Goal: Information Seeking & Learning: Check status

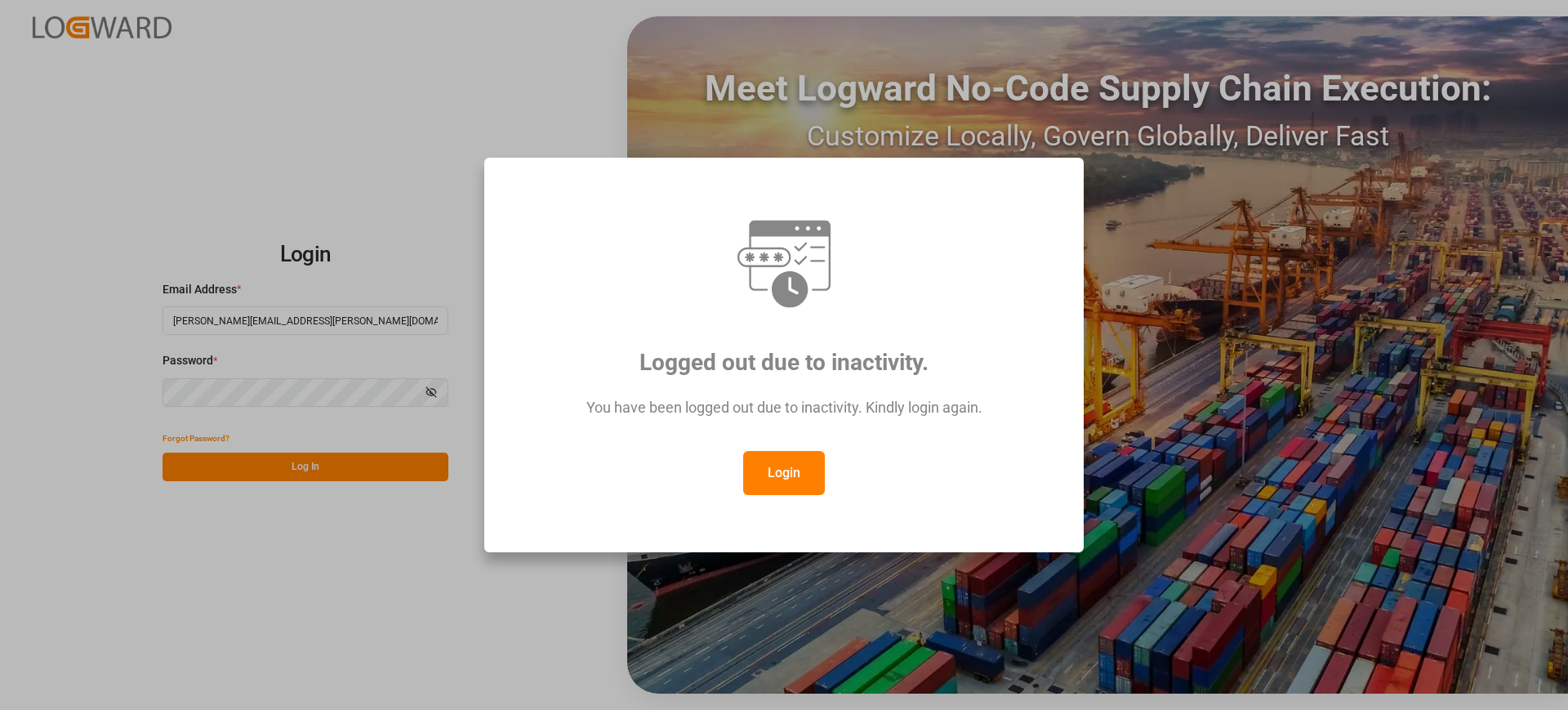
click at [765, 466] on button "Login" at bounding box center [784, 472] width 82 height 44
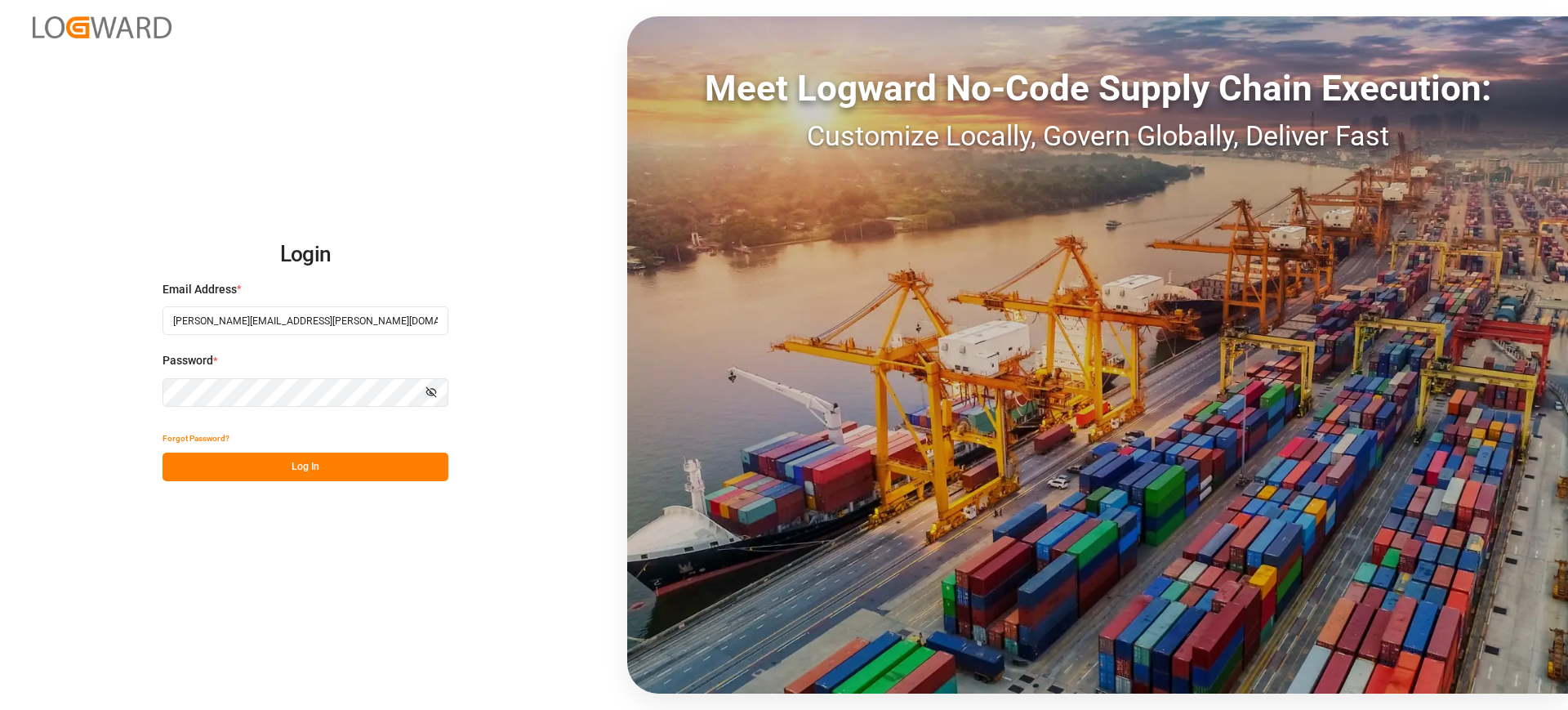
click at [380, 474] on button "Log In" at bounding box center [305, 466] width 285 height 28
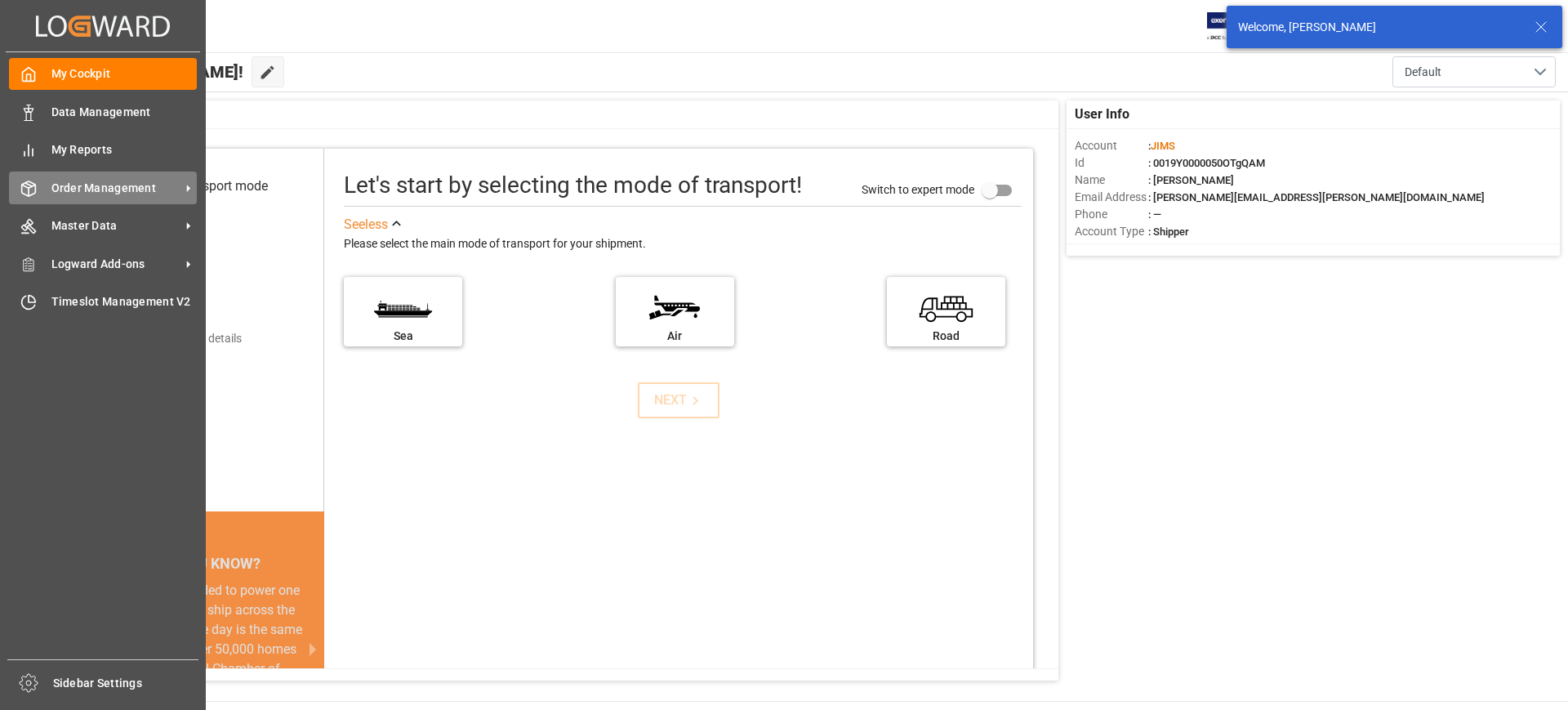
click at [82, 183] on span "Order Management" at bounding box center [116, 188] width 129 height 17
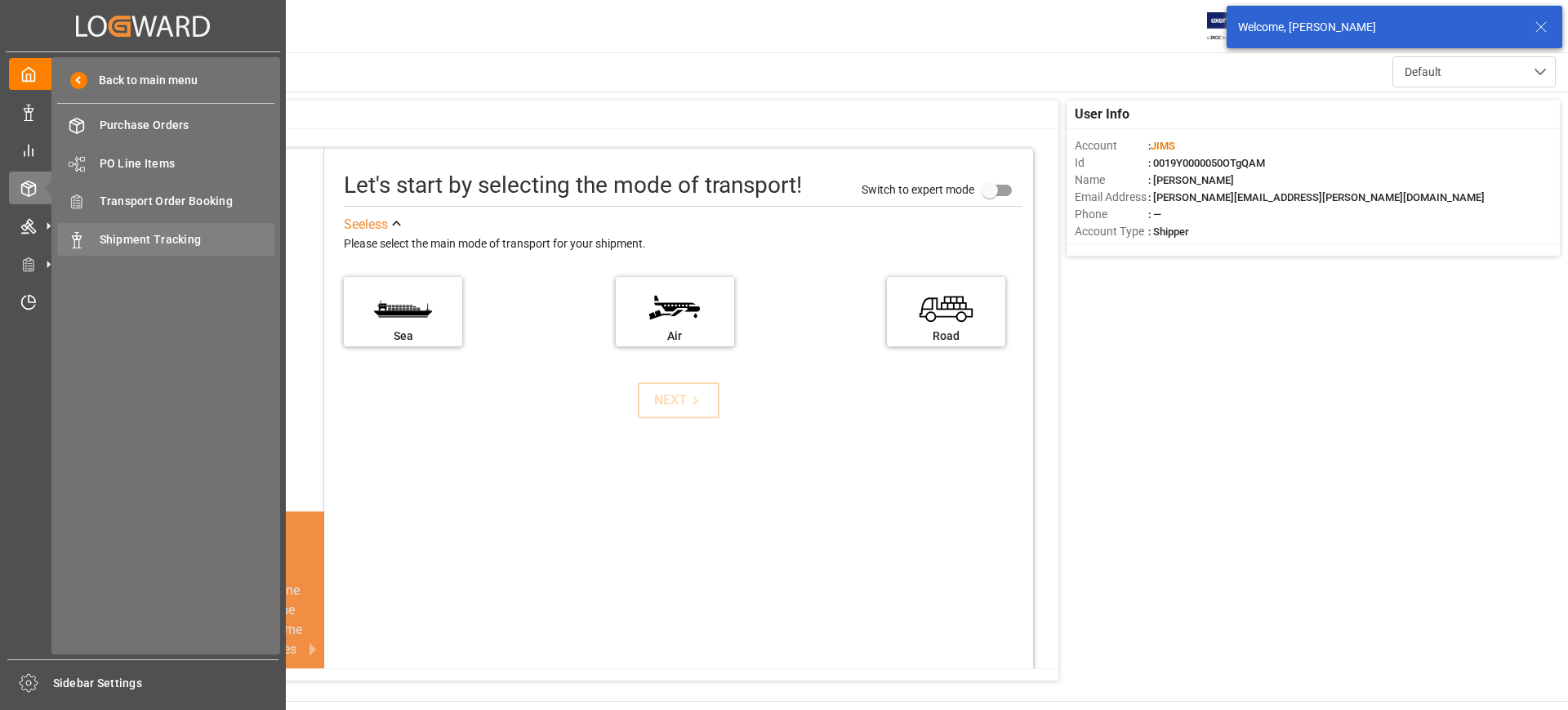
click at [185, 235] on span "Shipment Tracking" at bounding box center [187, 240] width 176 height 17
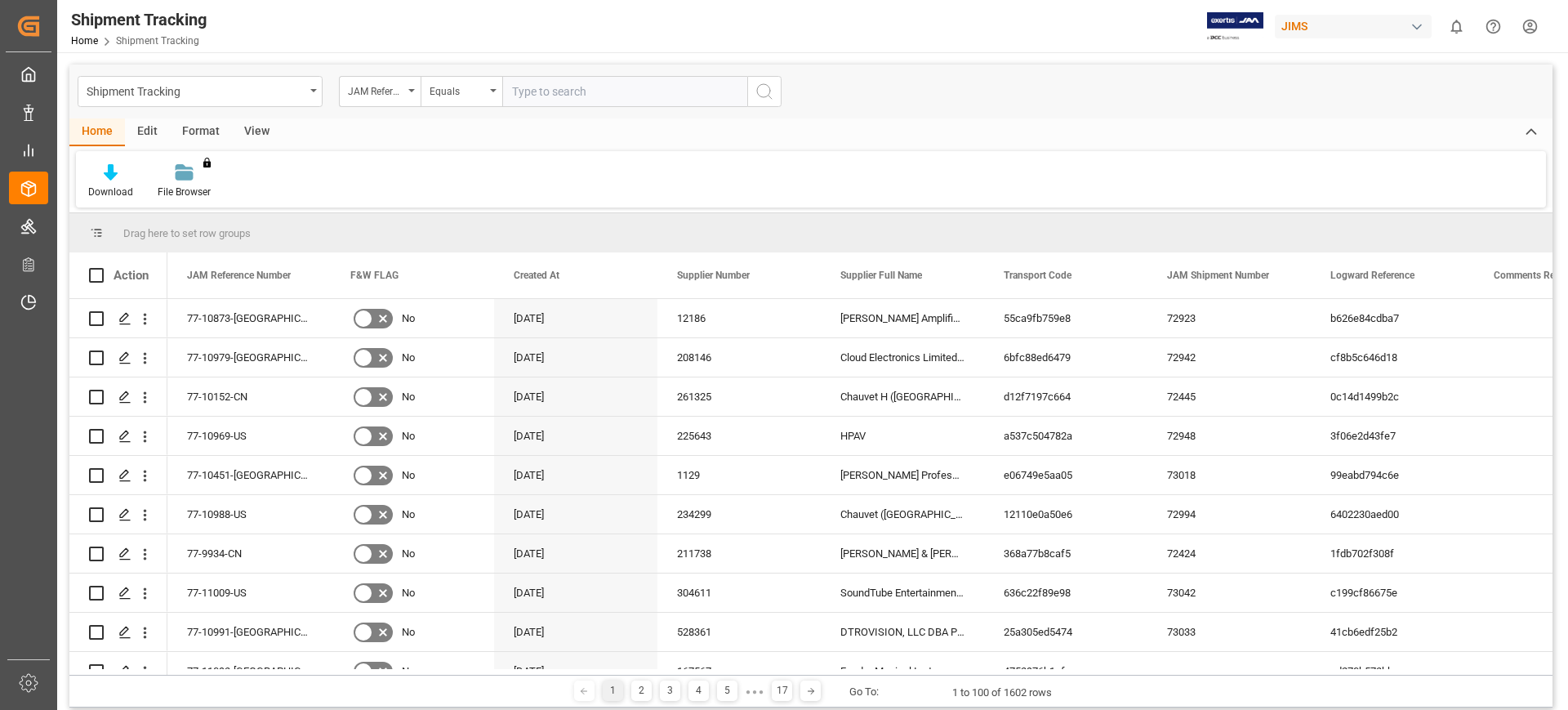
click at [591, 87] on input "text" at bounding box center [624, 91] width 245 height 31
type input "77-10483-be"
click at [774, 92] on icon "search button" at bounding box center [764, 91] width 19 height 19
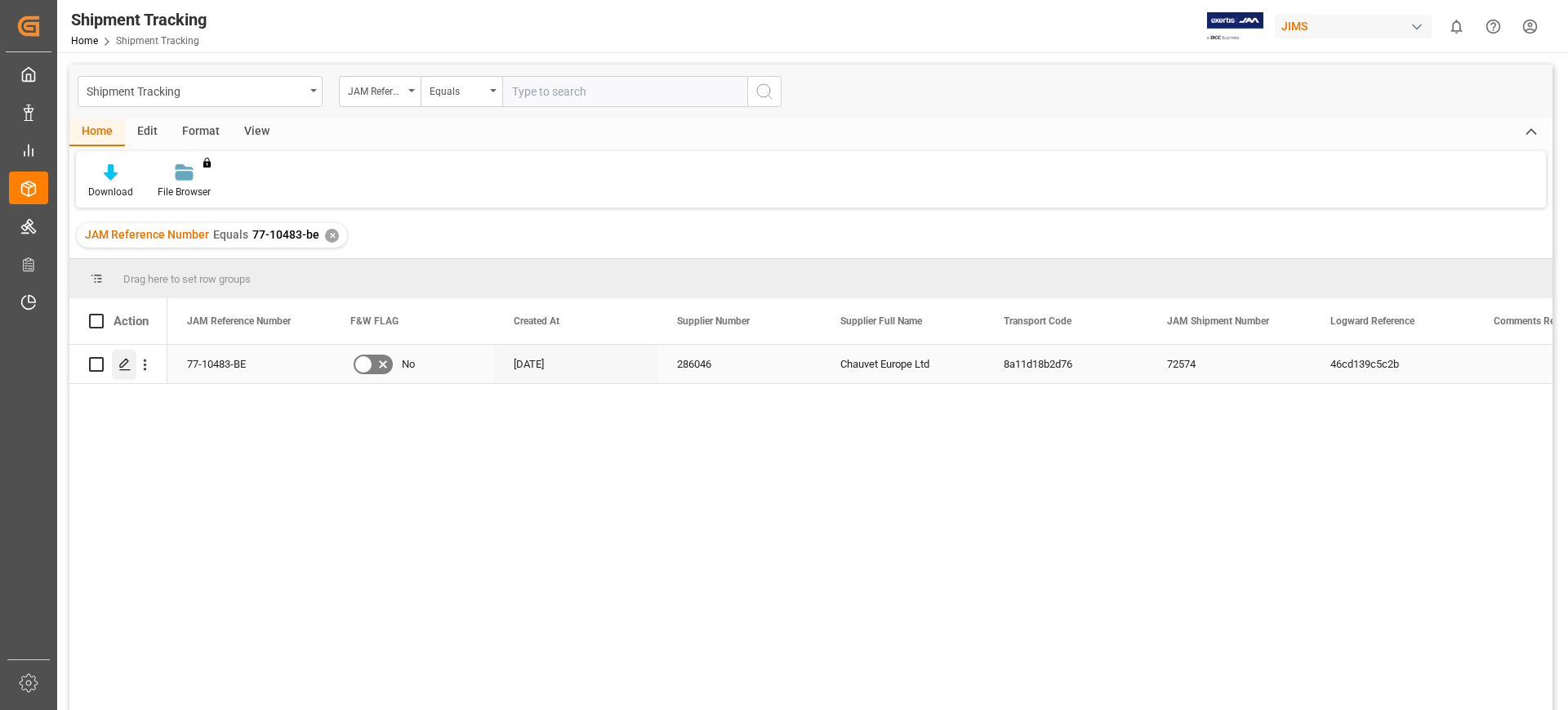
click at [119, 360] on icon "Press SPACE to select this row." at bounding box center [124, 363] width 13 height 13
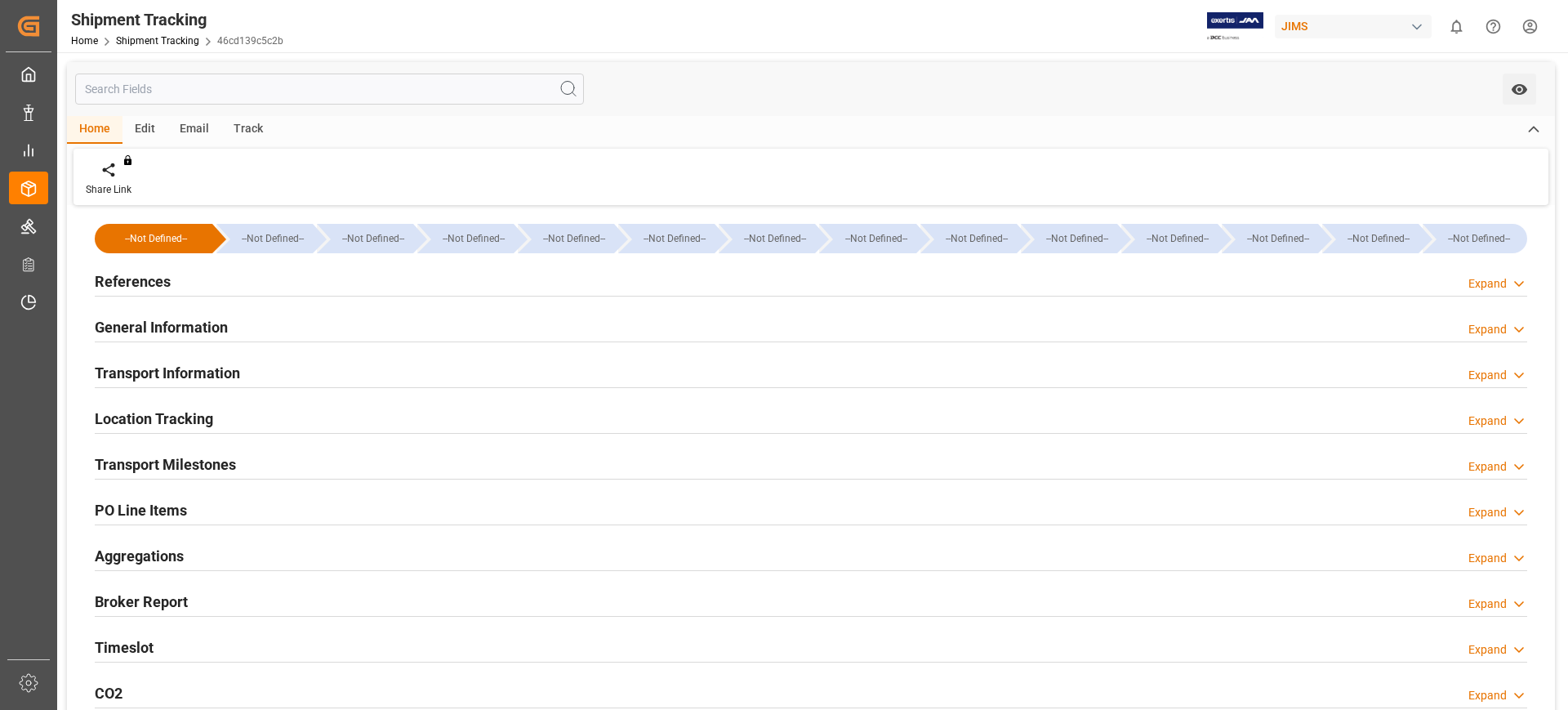
click at [193, 366] on h2 "Transport Information" at bounding box center [168, 373] width 146 height 22
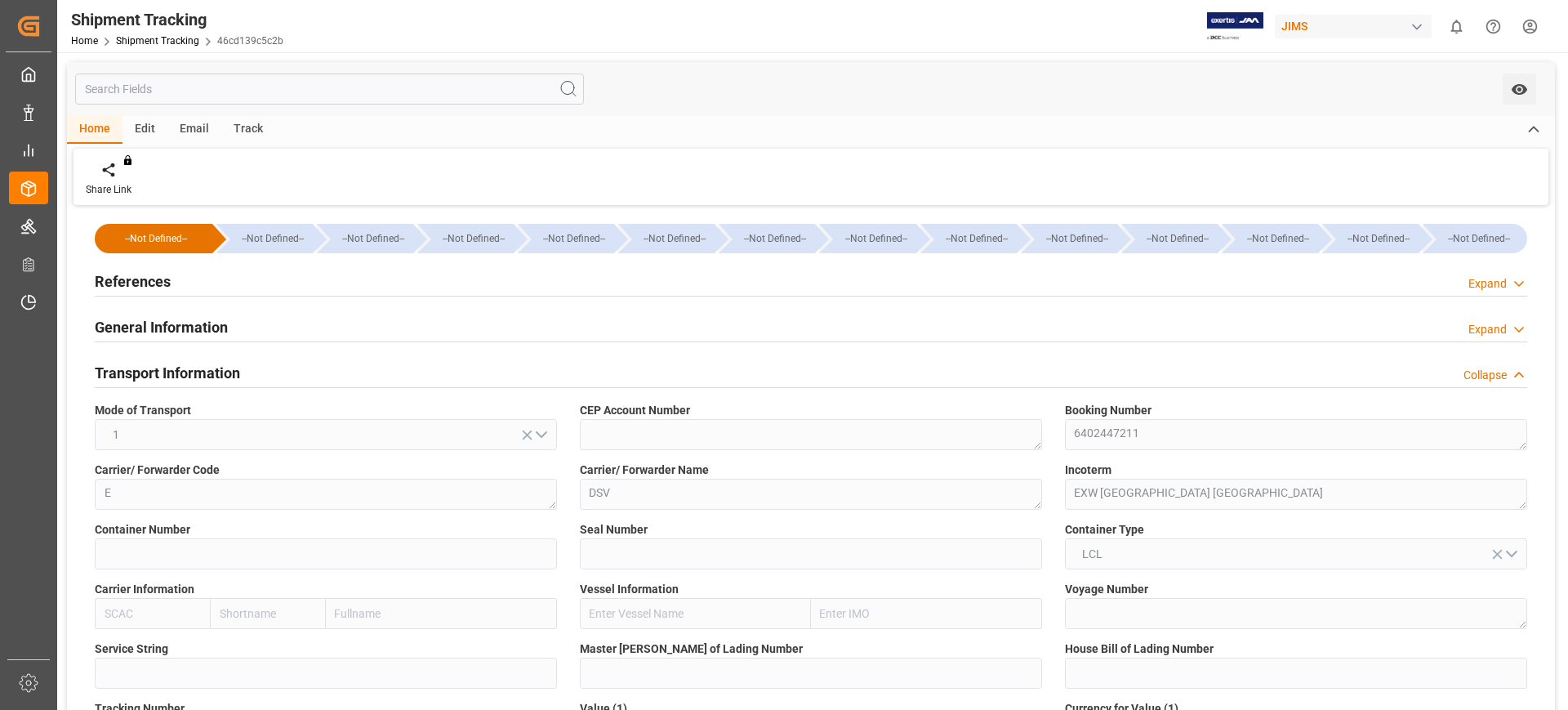
click at [193, 366] on h2 "Transport Information" at bounding box center [168, 373] width 146 height 22
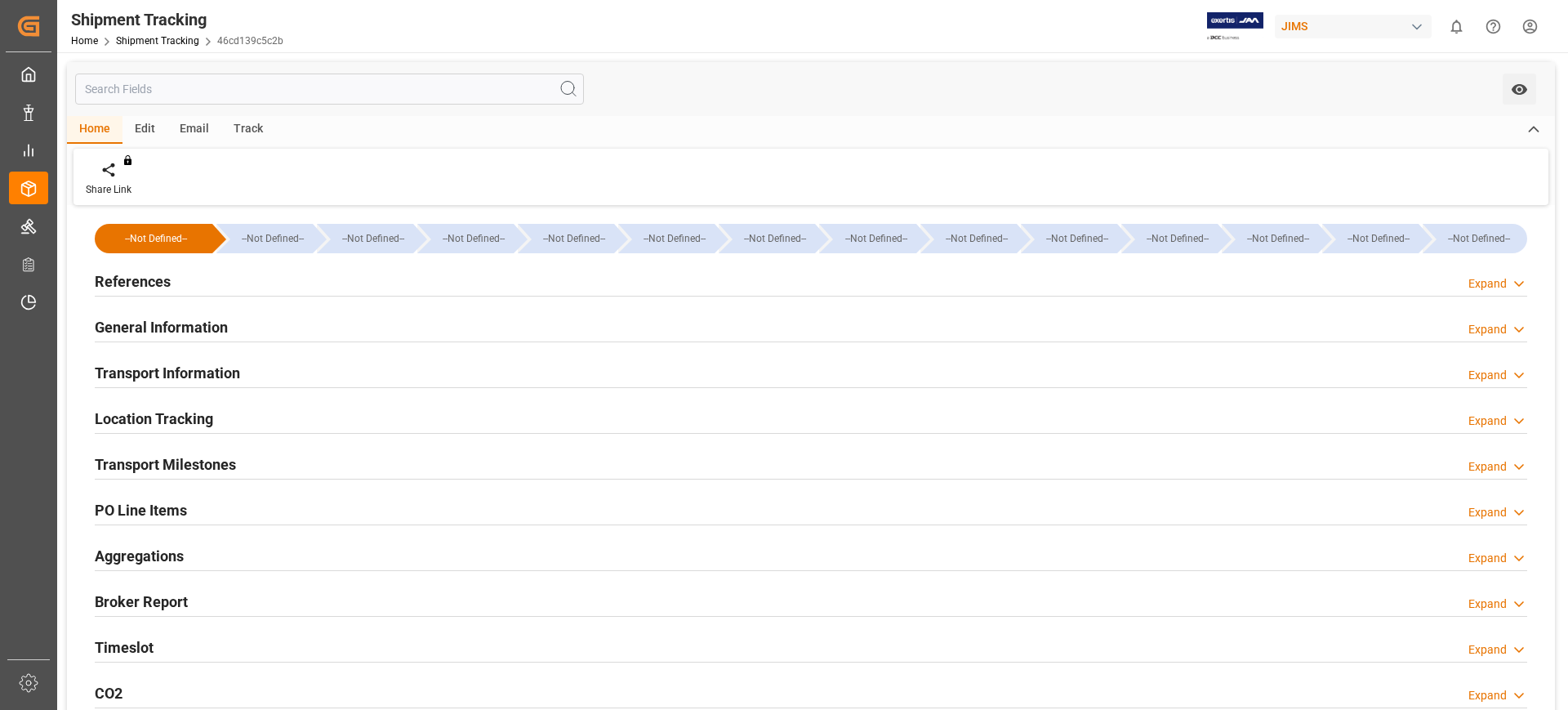
click at [209, 457] on h2 "Transport Milestones" at bounding box center [166, 464] width 142 height 22
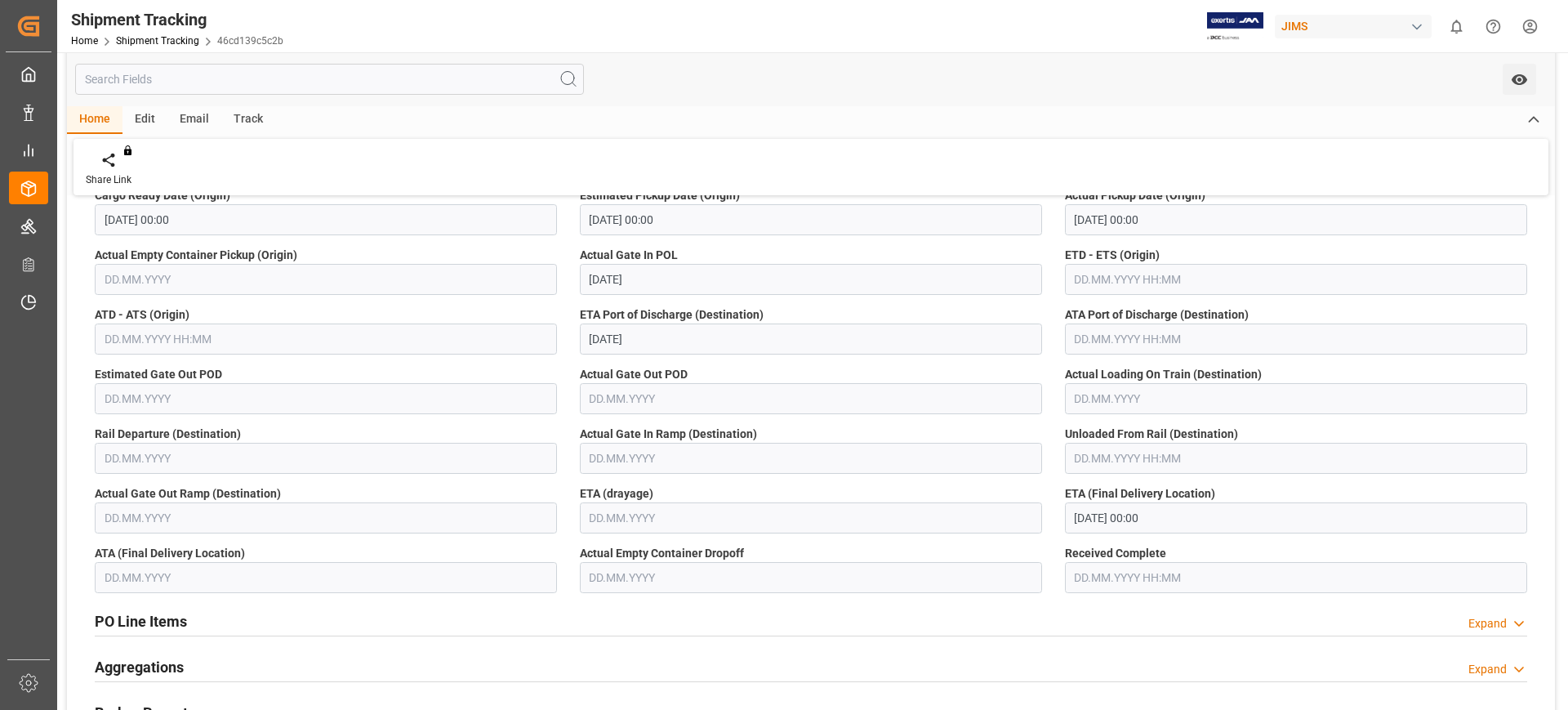
scroll to position [204, 0]
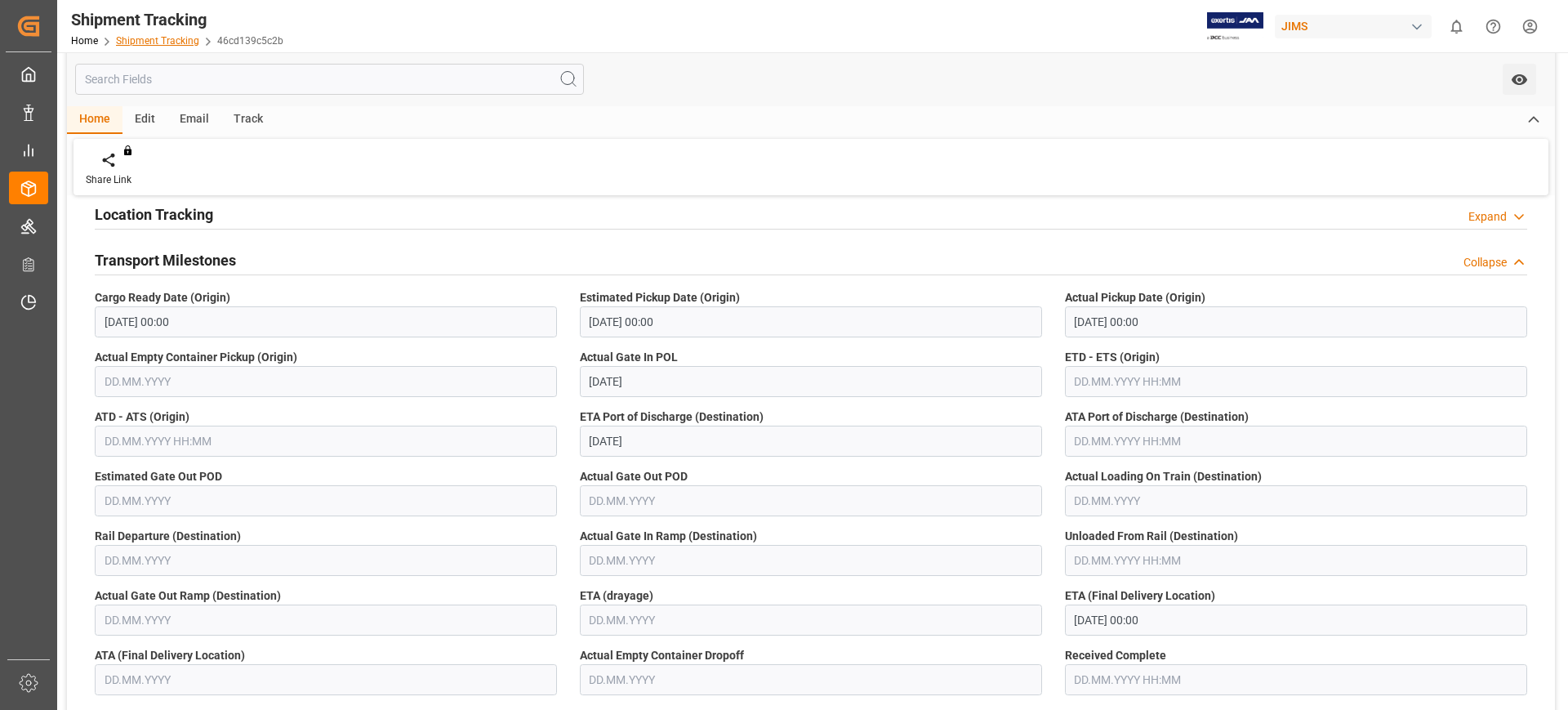
click at [157, 43] on link "Shipment Tracking" at bounding box center [157, 41] width 83 height 12
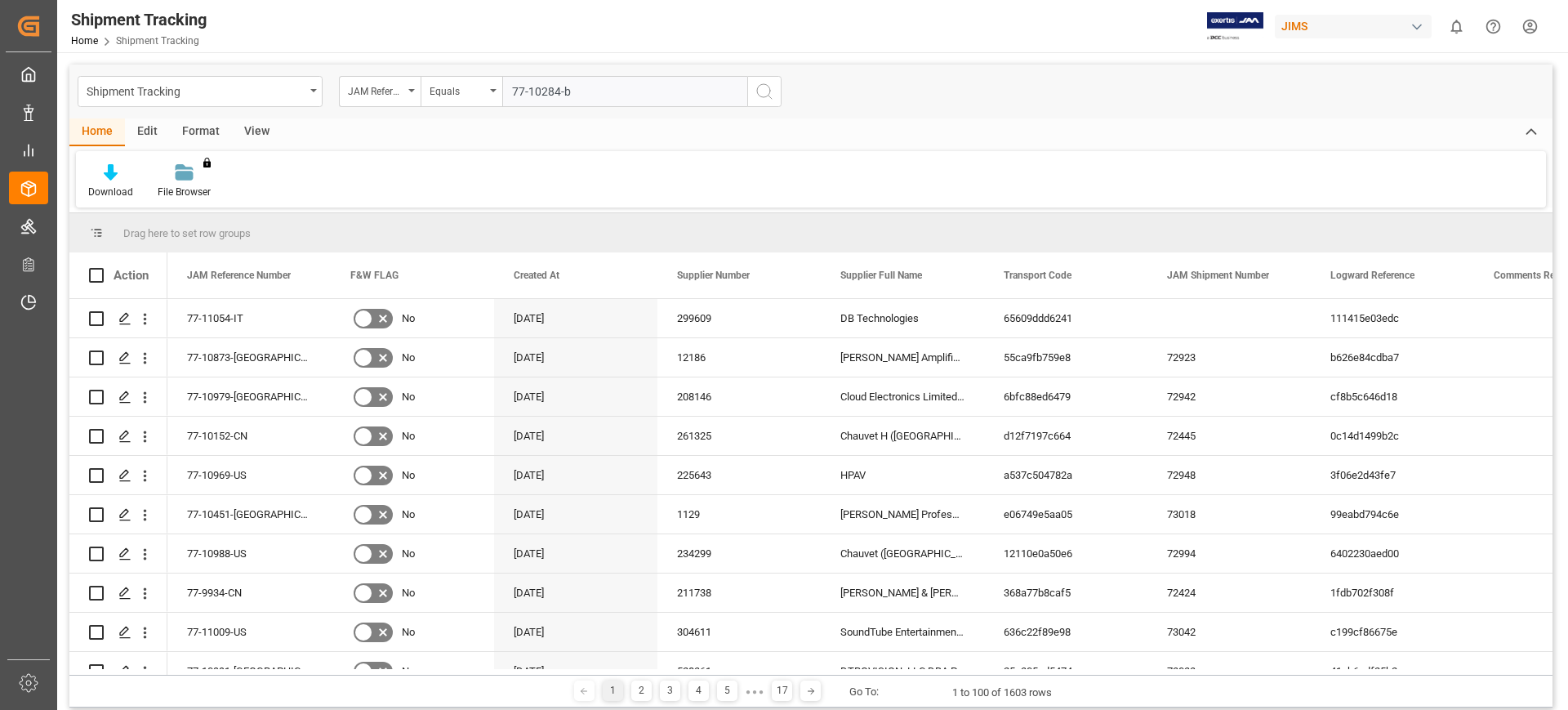
type input "77-10284-be"
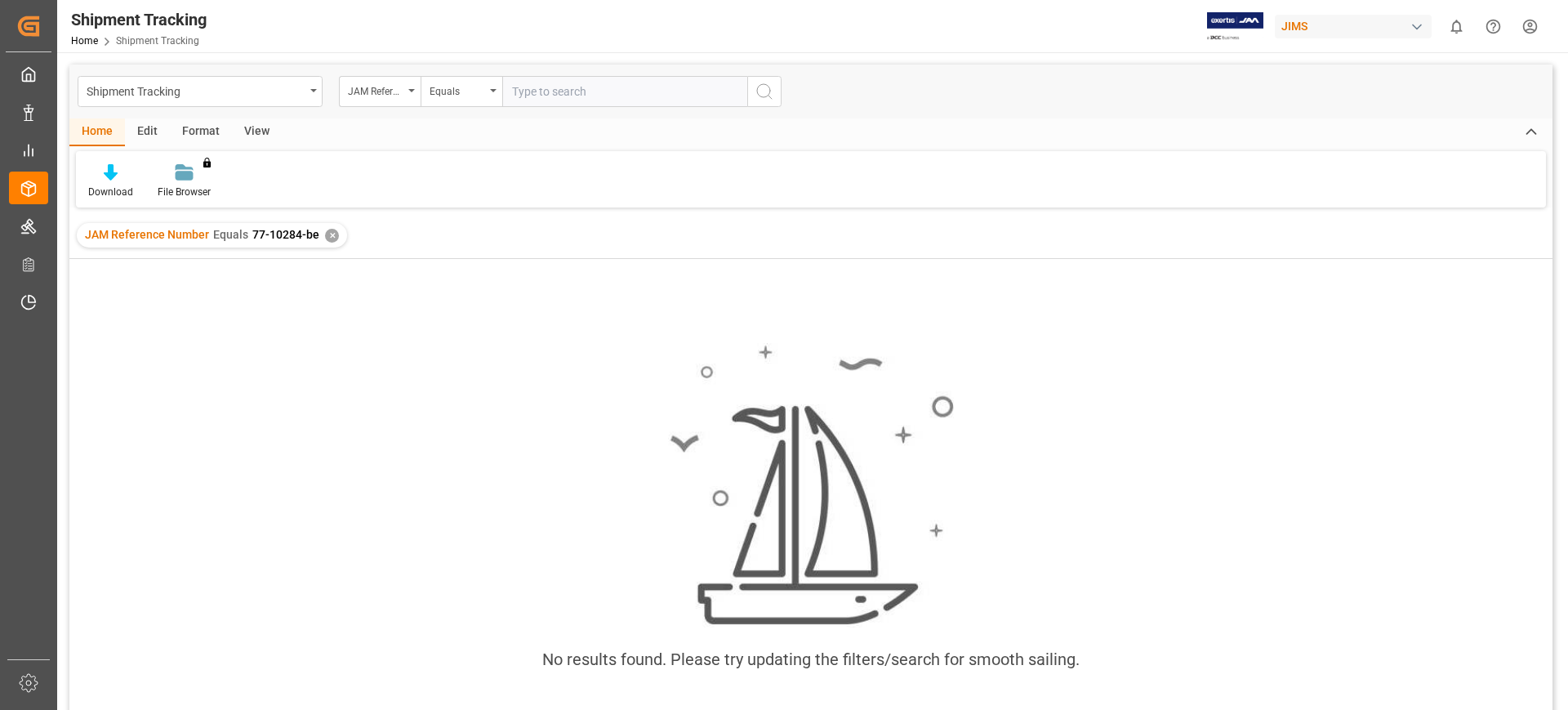
click at [327, 233] on div "✕" at bounding box center [332, 236] width 14 height 14
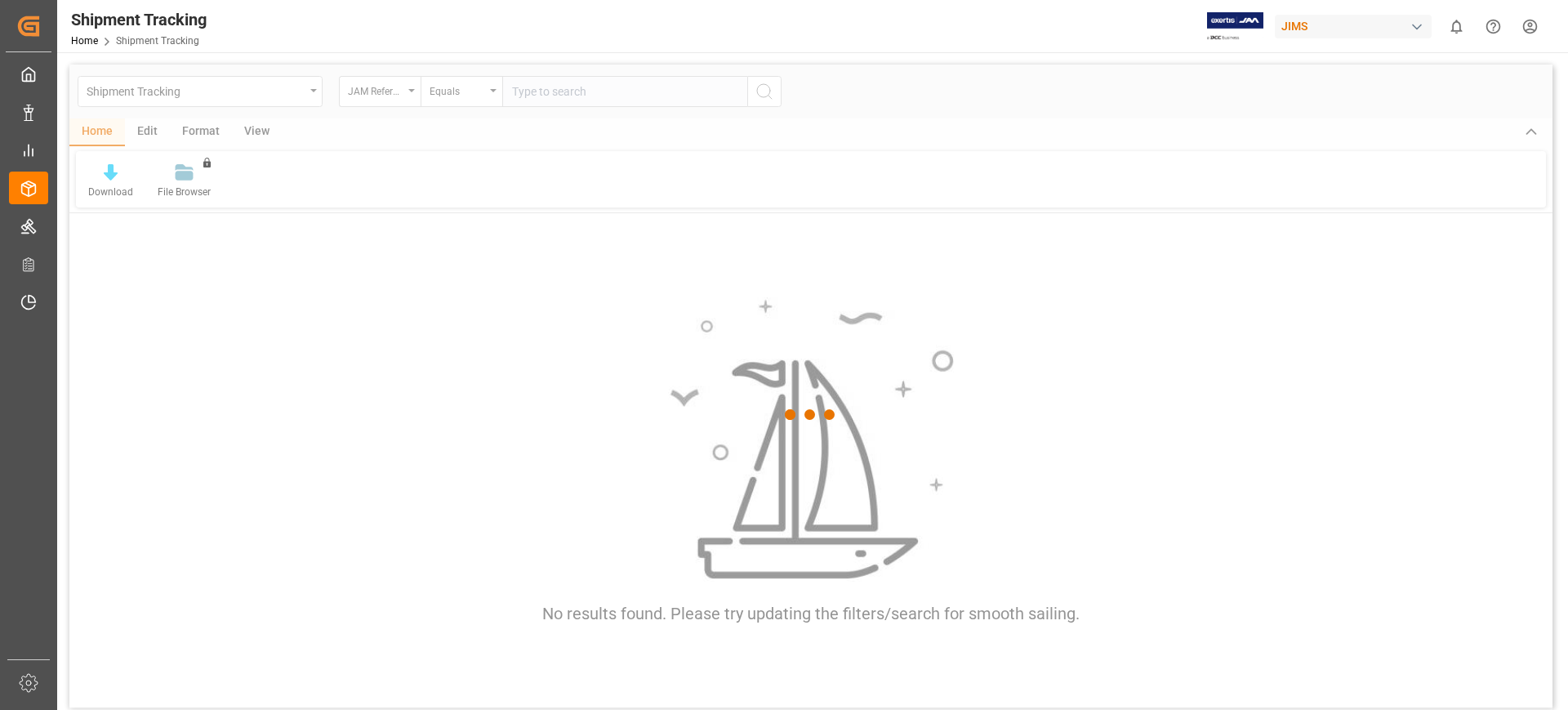
click at [542, 88] on div at bounding box center [812, 414] width 1484 height 700
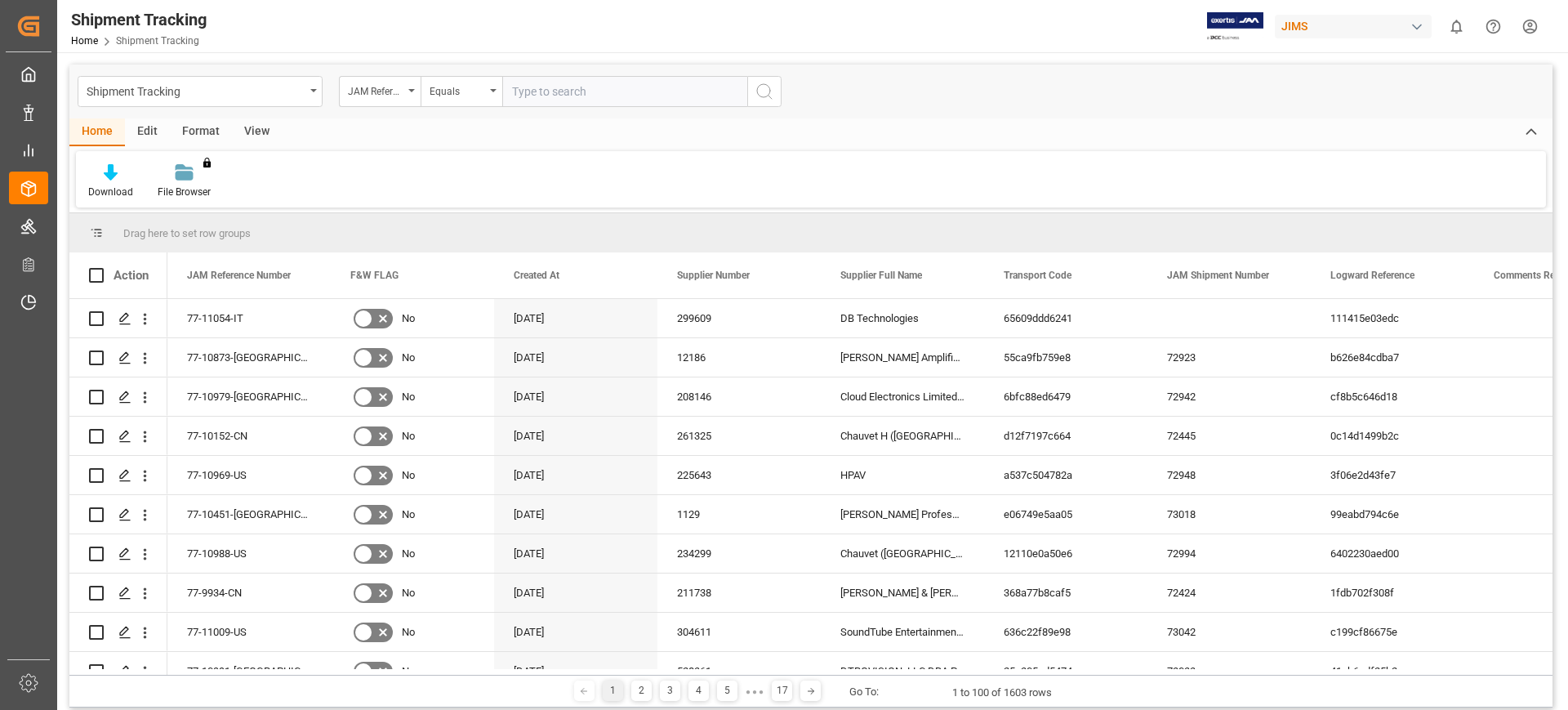
click at [542, 90] on input "text" at bounding box center [624, 91] width 245 height 31
type input "77-10284-cn"
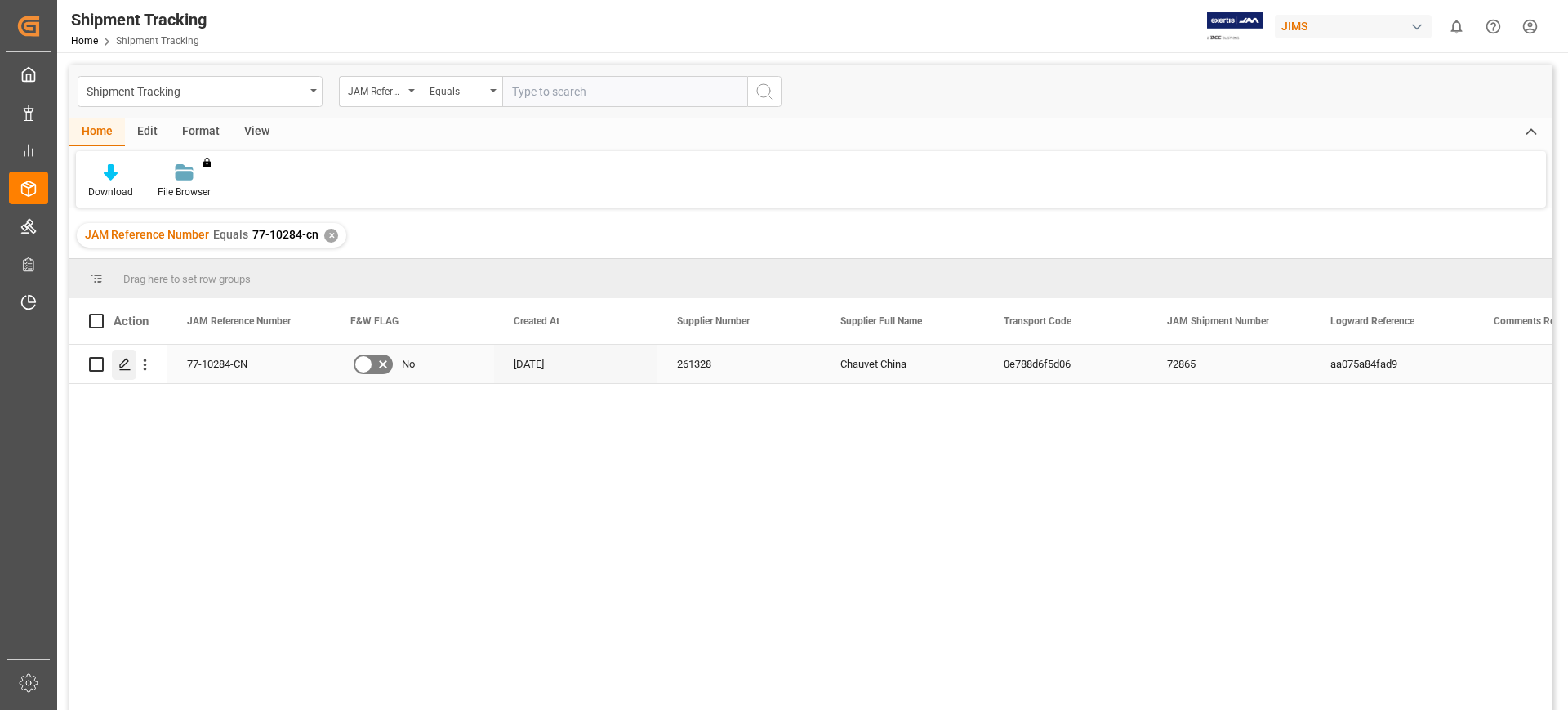
click at [119, 362] on icon "Press SPACE to select this row." at bounding box center [124, 363] width 13 height 13
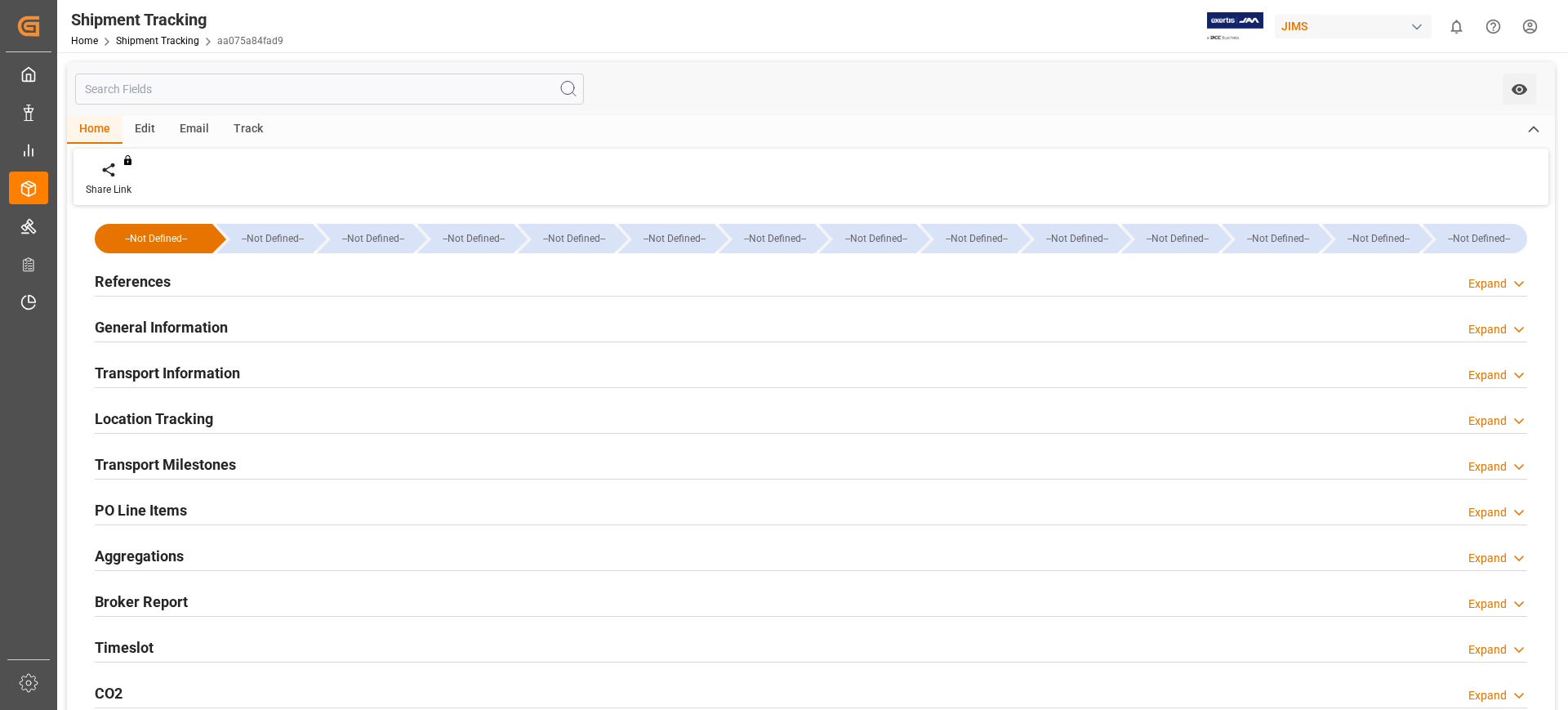
click at [1456, 175] on div "Share Link You don't have permission for this feature. Contact admin." at bounding box center [811, 177] width 1475 height 56
click at [157, 465] on h2 "Transport Milestones" at bounding box center [166, 464] width 142 height 22
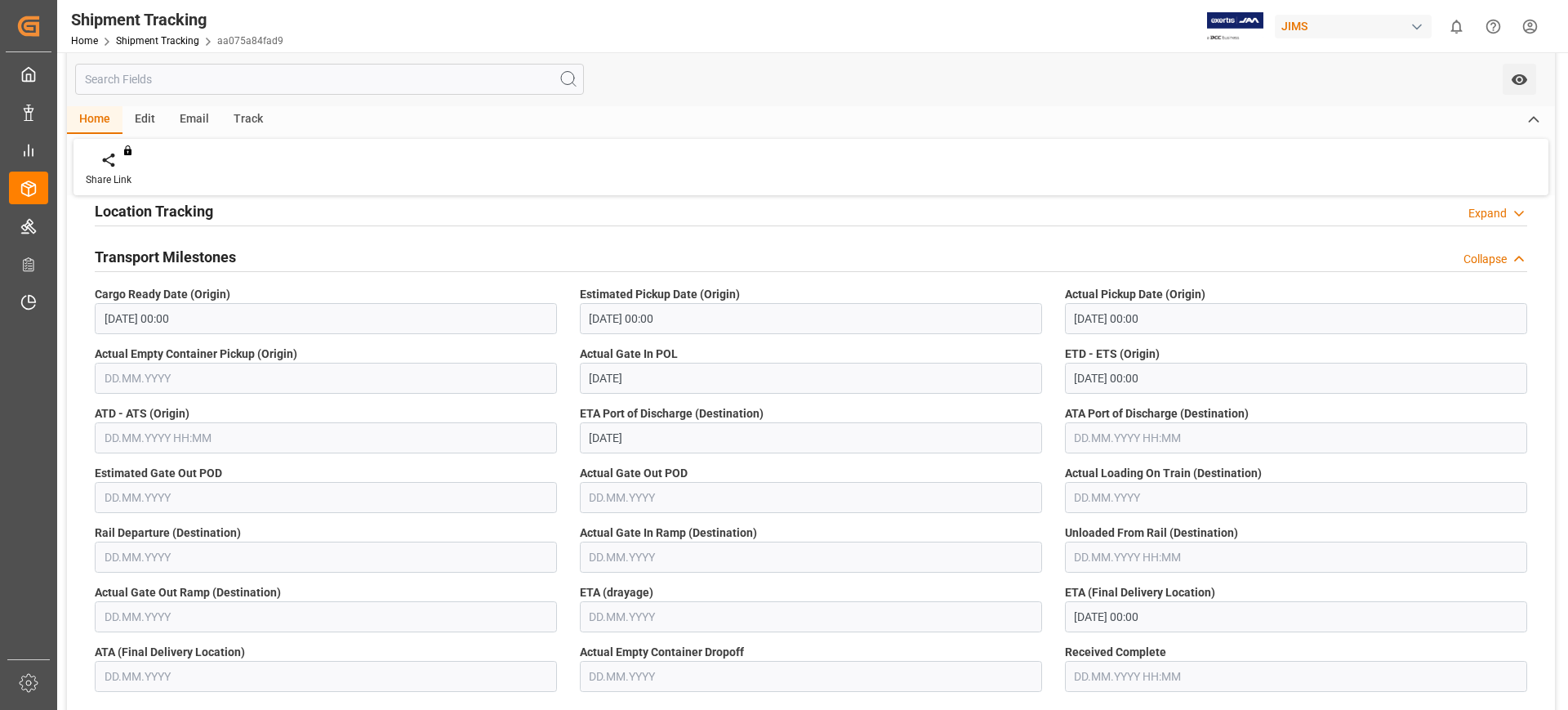
scroll to position [204, 0]
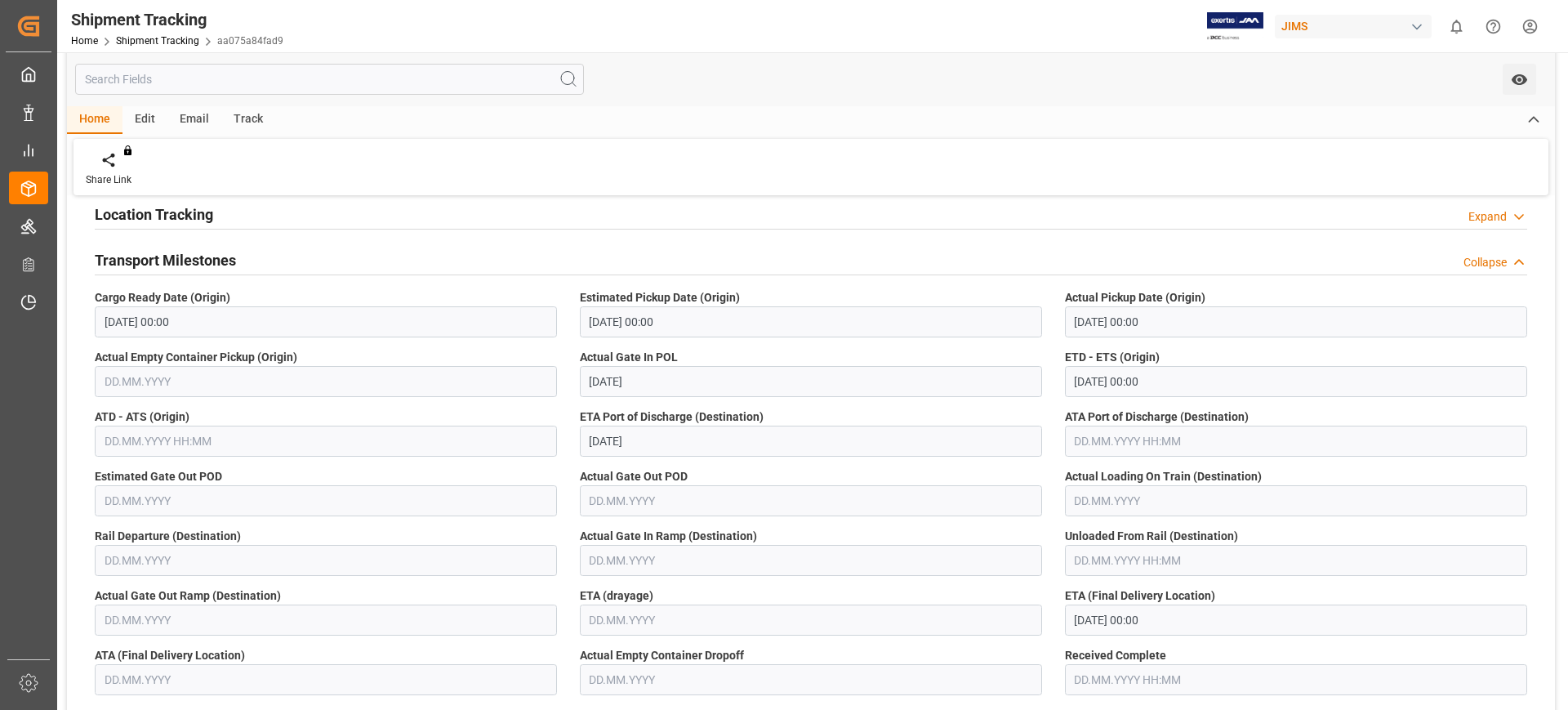
click at [182, 255] on h2 "Transport Milestones" at bounding box center [166, 260] width 142 height 22
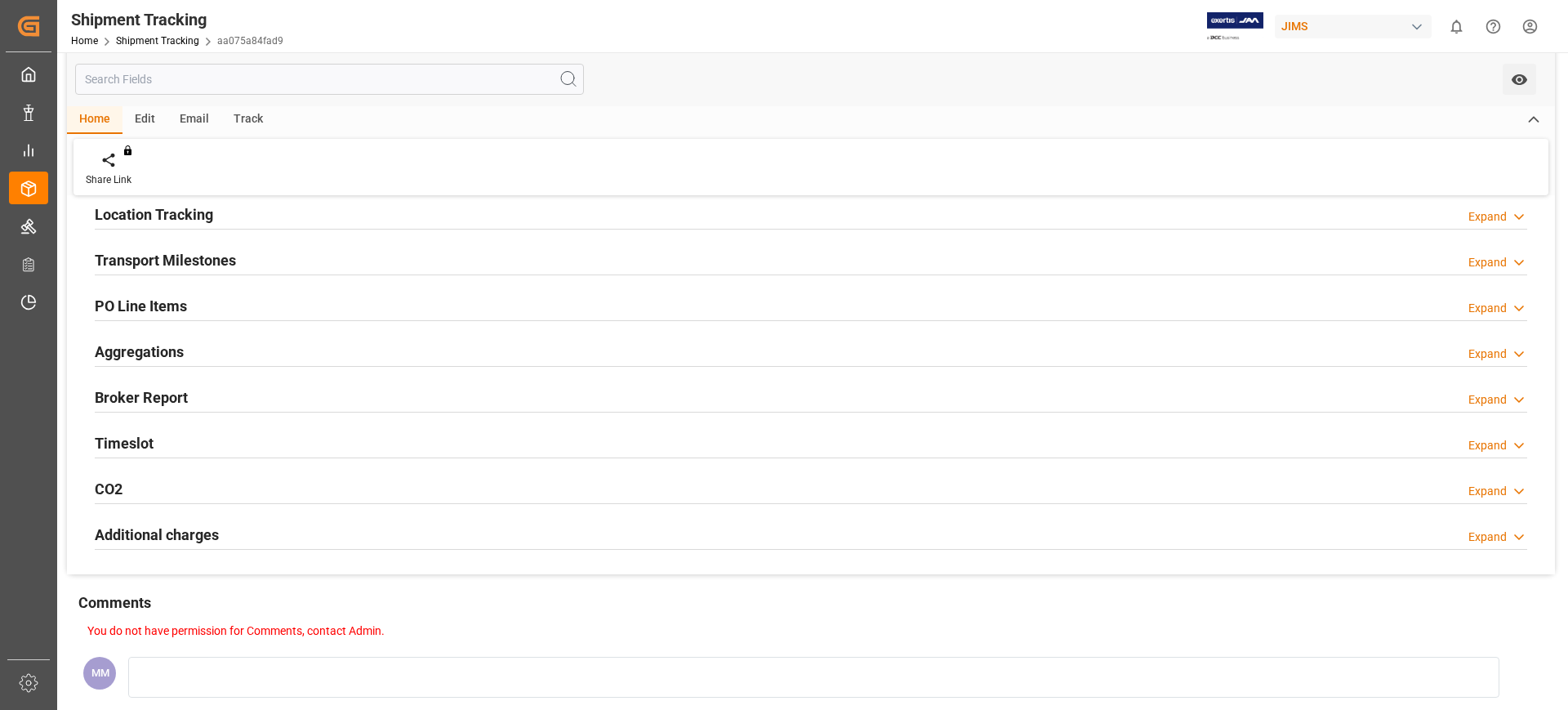
click at [153, 439] on div "Timeslot Expand" at bounding box center [811, 442] width 1432 height 31
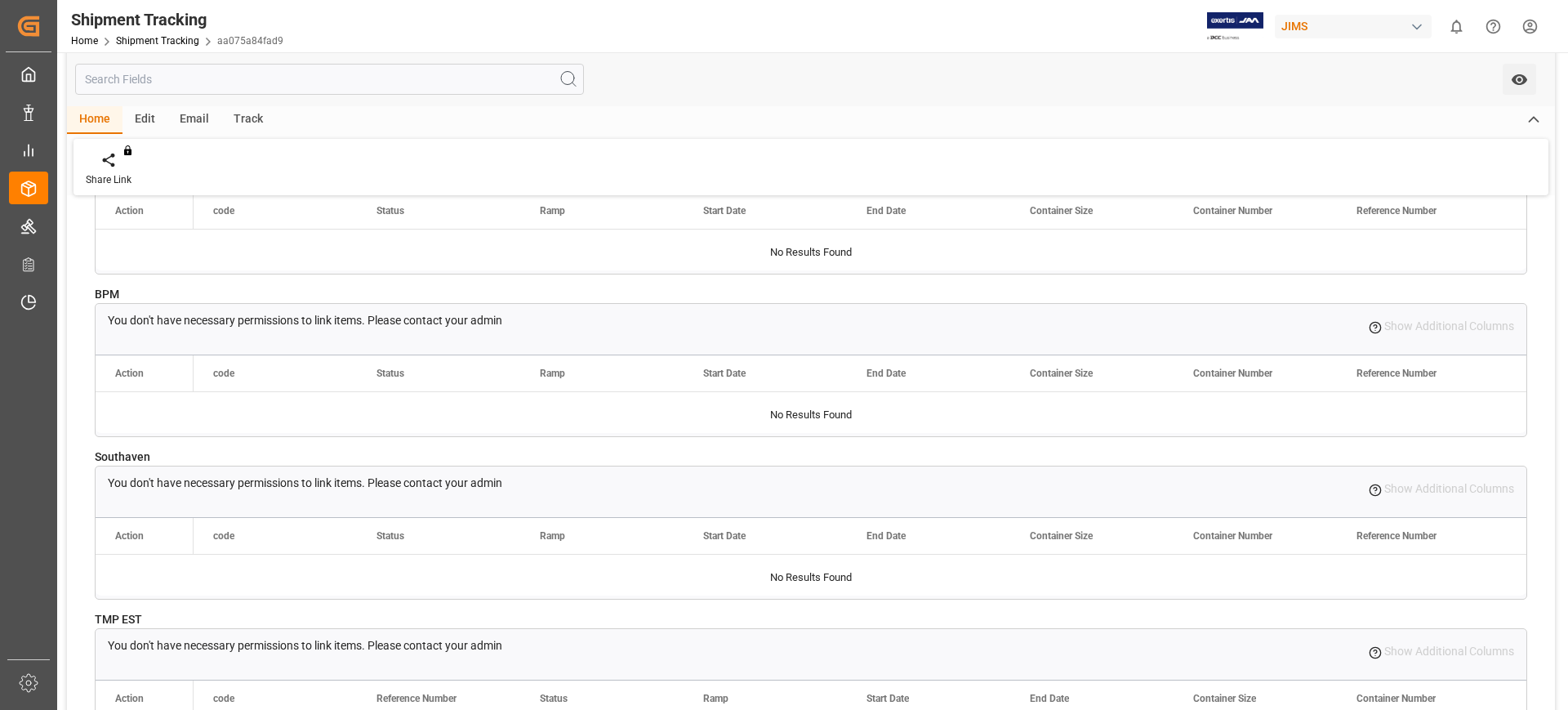
scroll to position [306, 0]
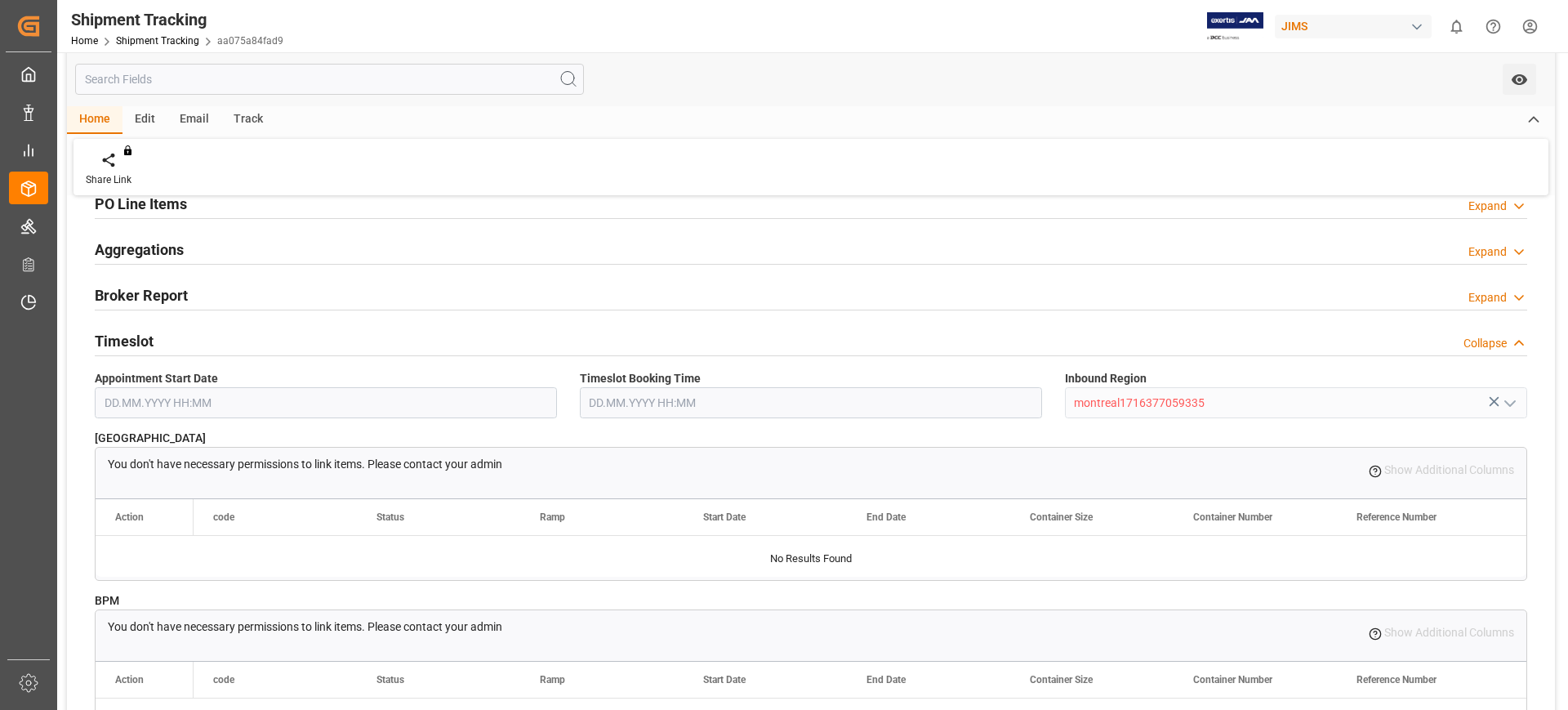
click at [142, 339] on h2 "Timeslot" at bounding box center [124, 341] width 59 height 22
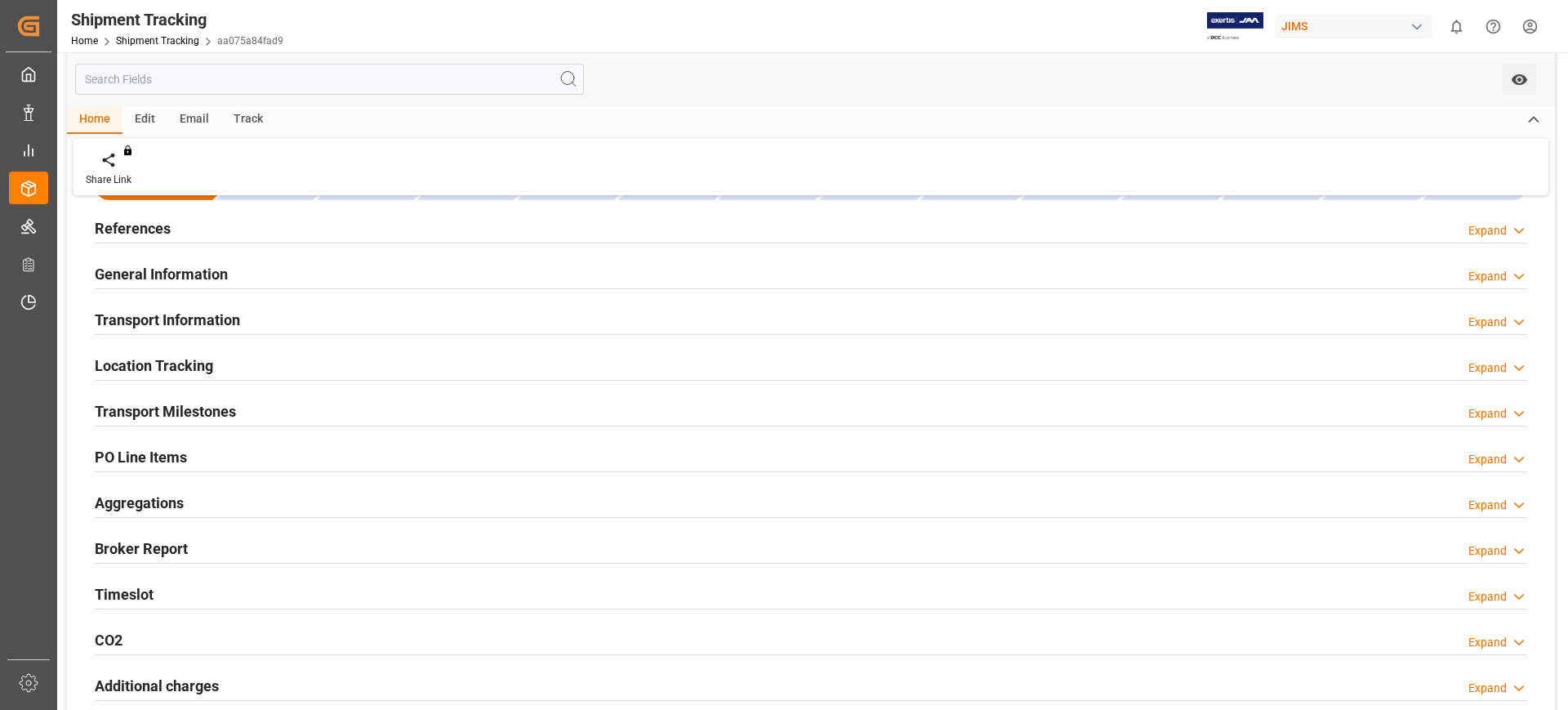
scroll to position [0, 0]
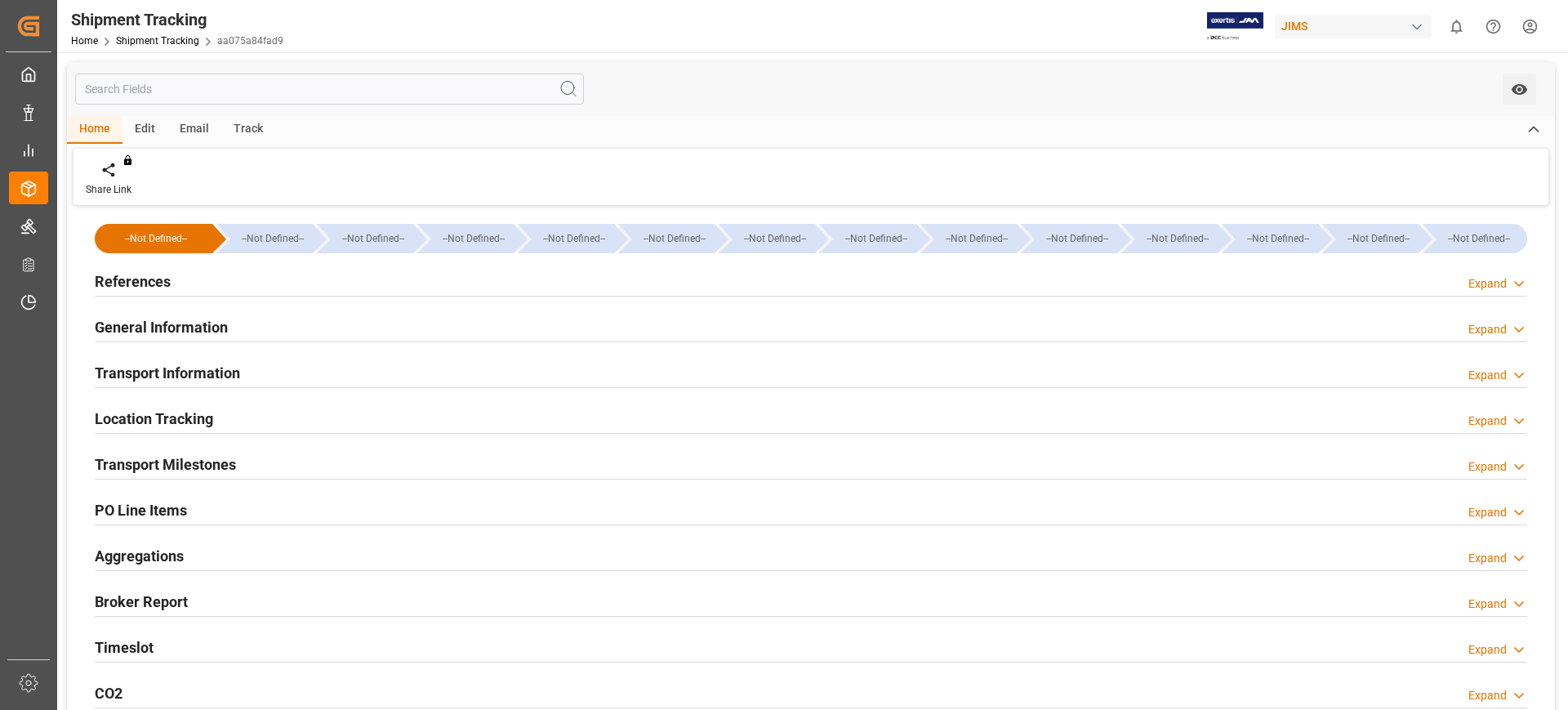
click at [180, 282] on div "References Expand" at bounding box center [811, 281] width 1432 height 31
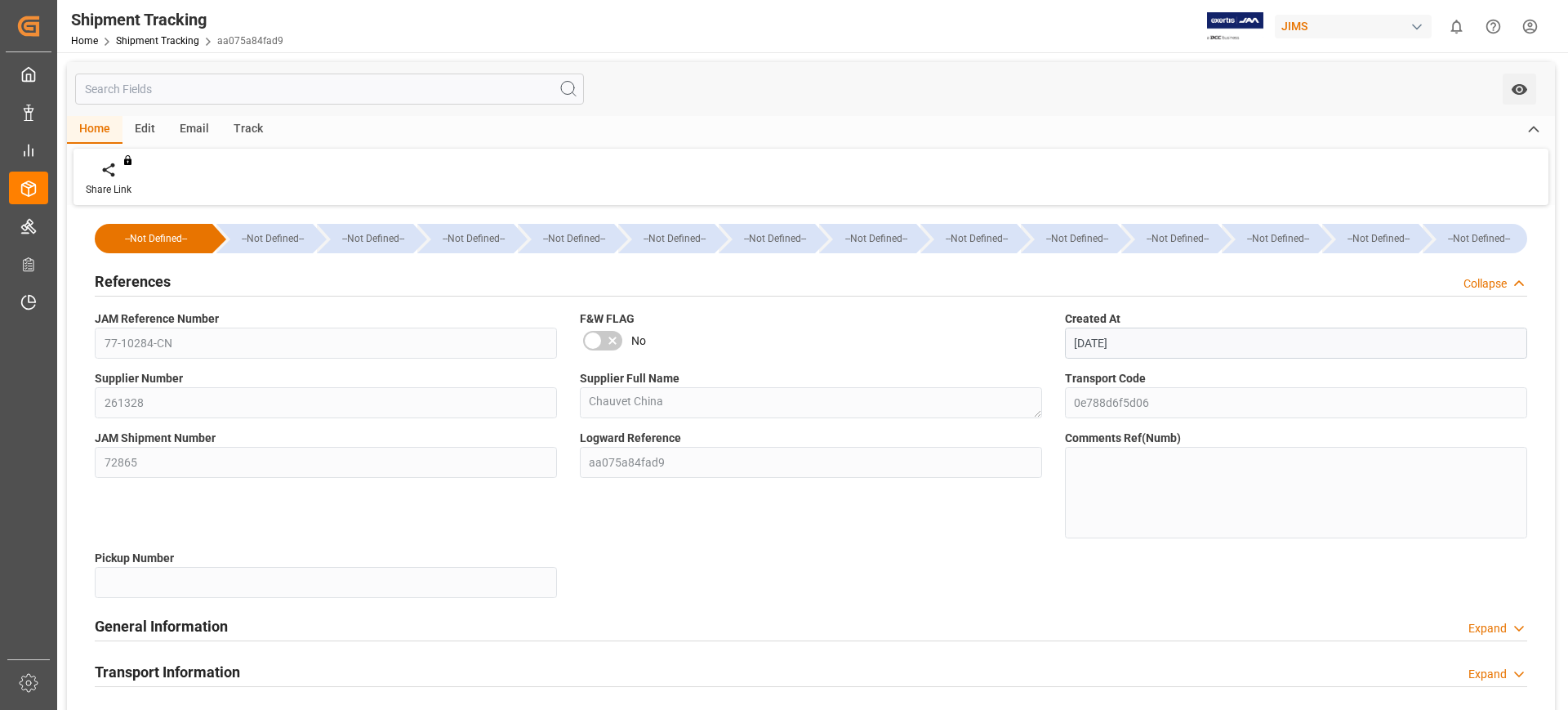
click at [180, 282] on div "References Collapse" at bounding box center [811, 281] width 1432 height 31
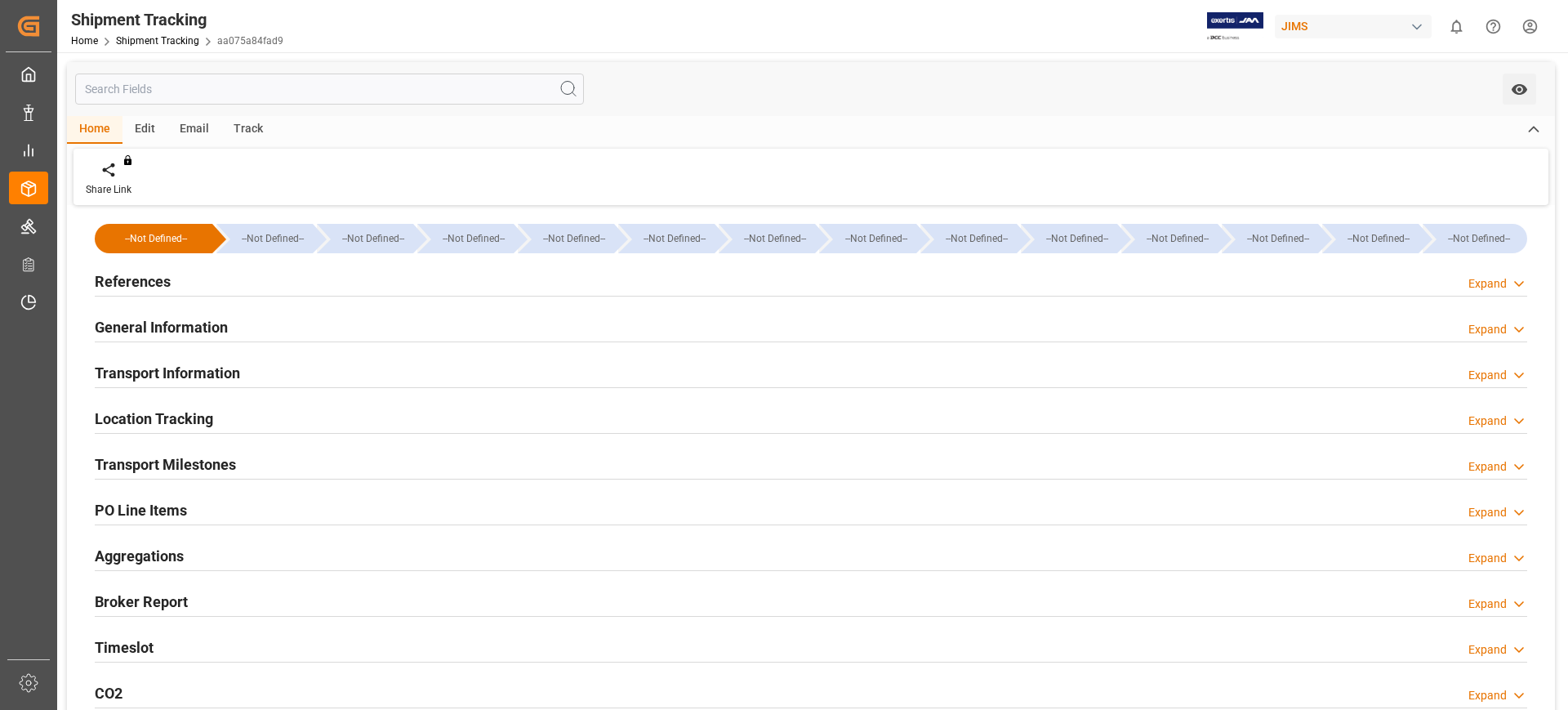
click at [222, 329] on h2 "General Information" at bounding box center [161, 327] width 133 height 22
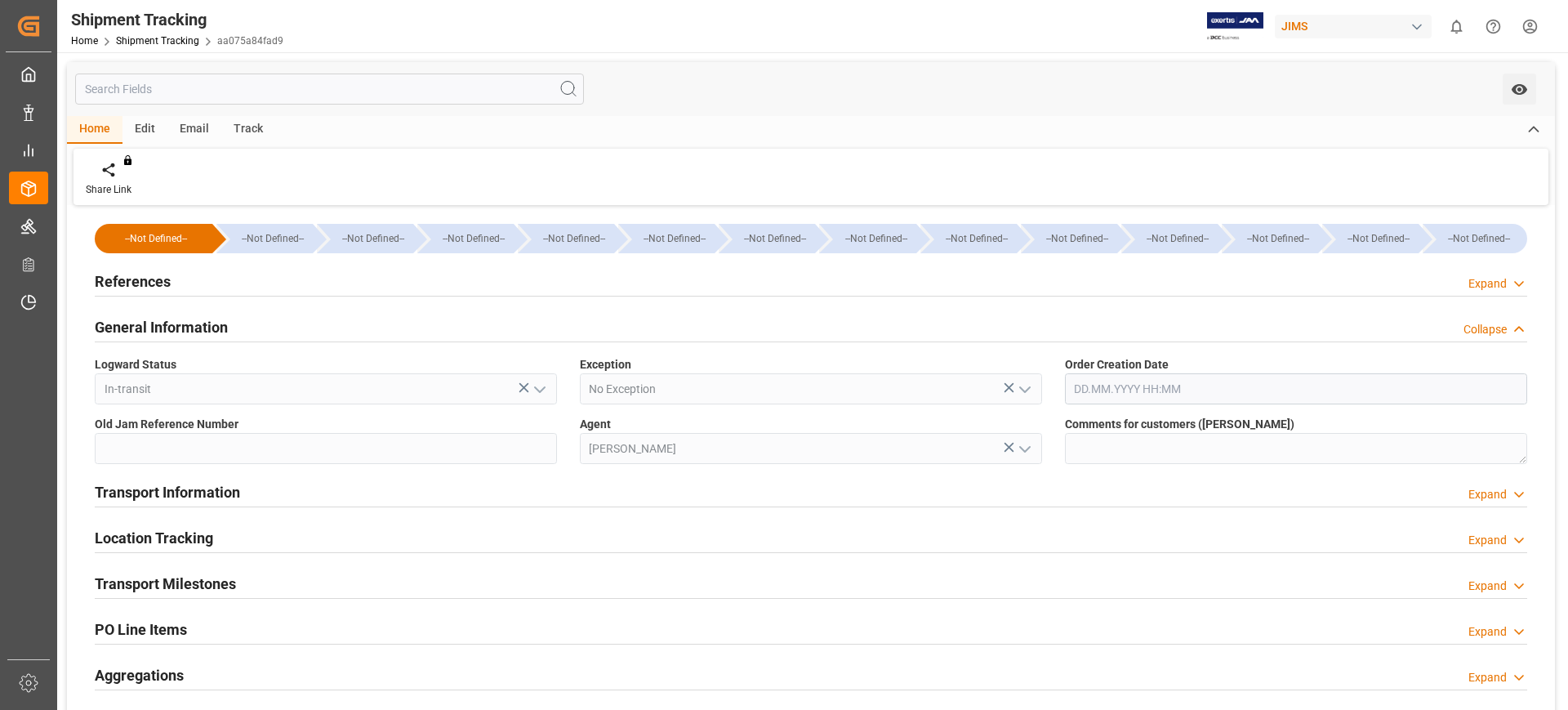
click at [203, 332] on h2 "General Information" at bounding box center [161, 327] width 133 height 22
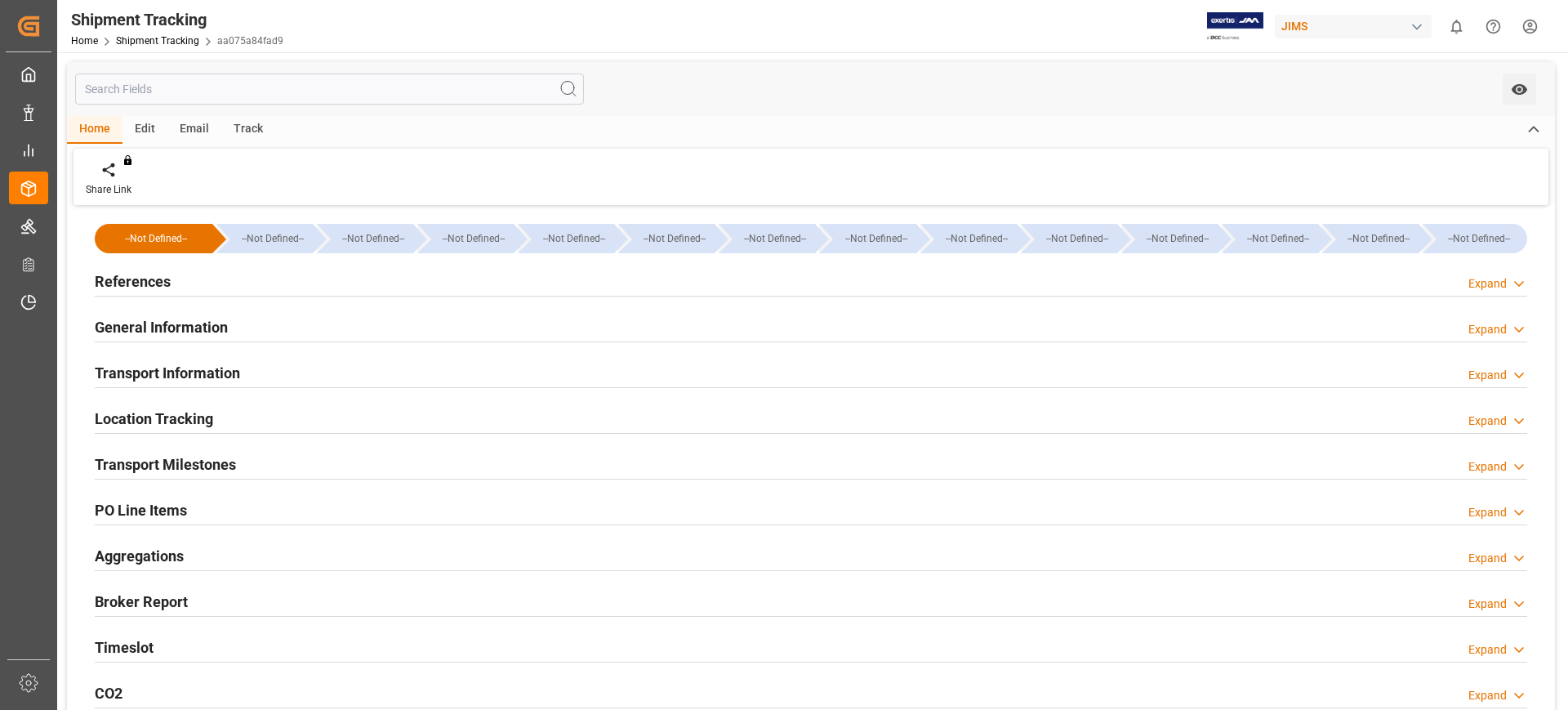
click at [203, 371] on h2 "Transport Information" at bounding box center [168, 373] width 146 height 22
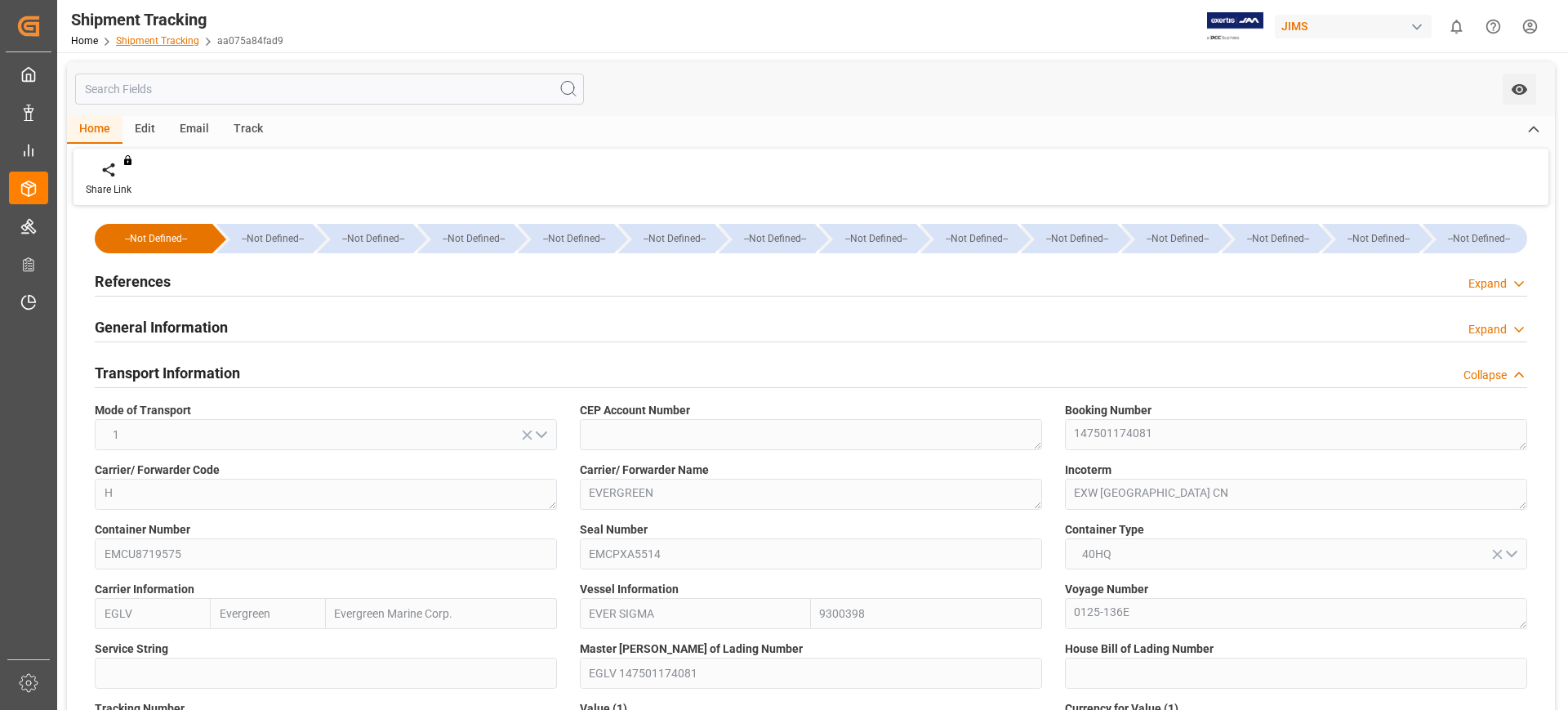
click at [163, 44] on link "Shipment Tracking" at bounding box center [157, 41] width 83 height 12
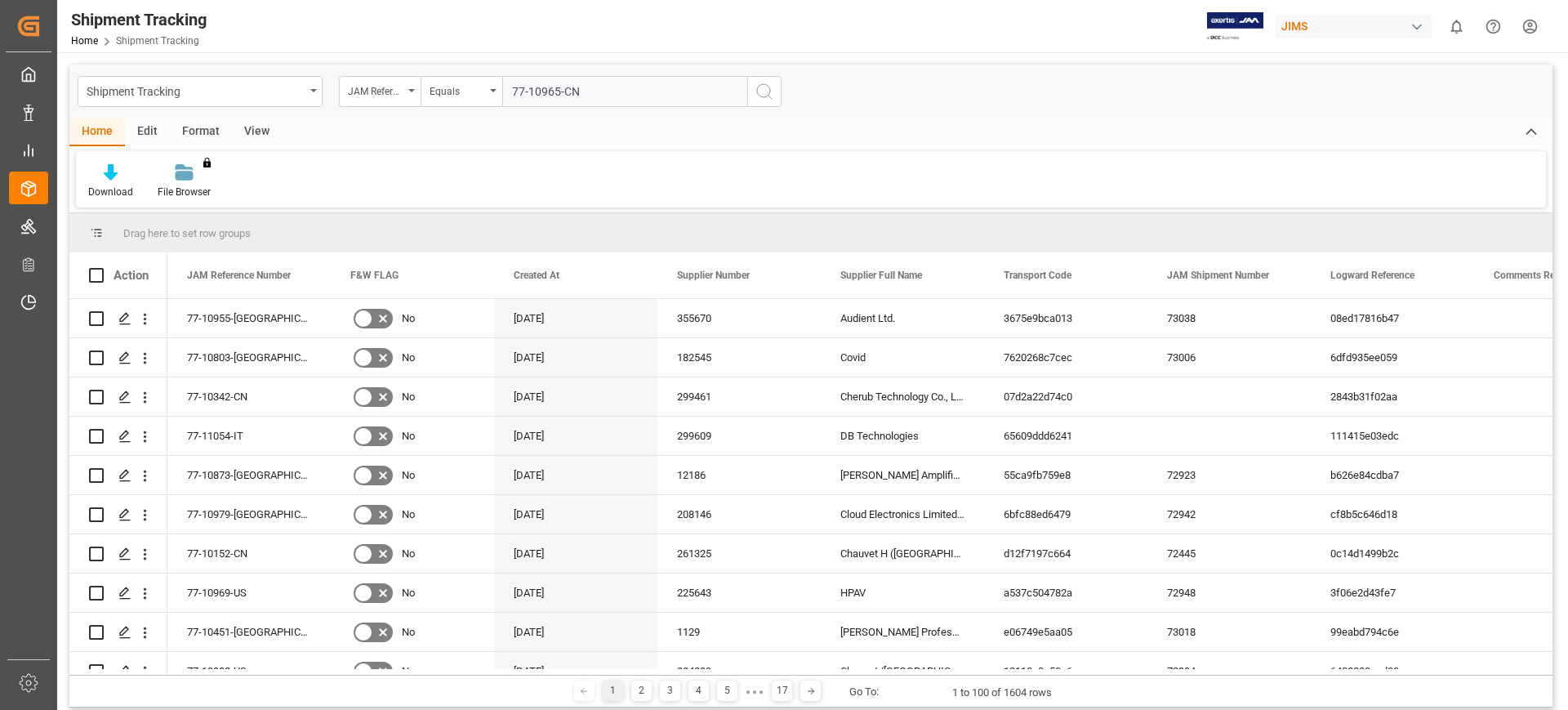
type input "77-10965-CN"
click at [773, 103] on button "search button" at bounding box center [764, 91] width 34 height 31
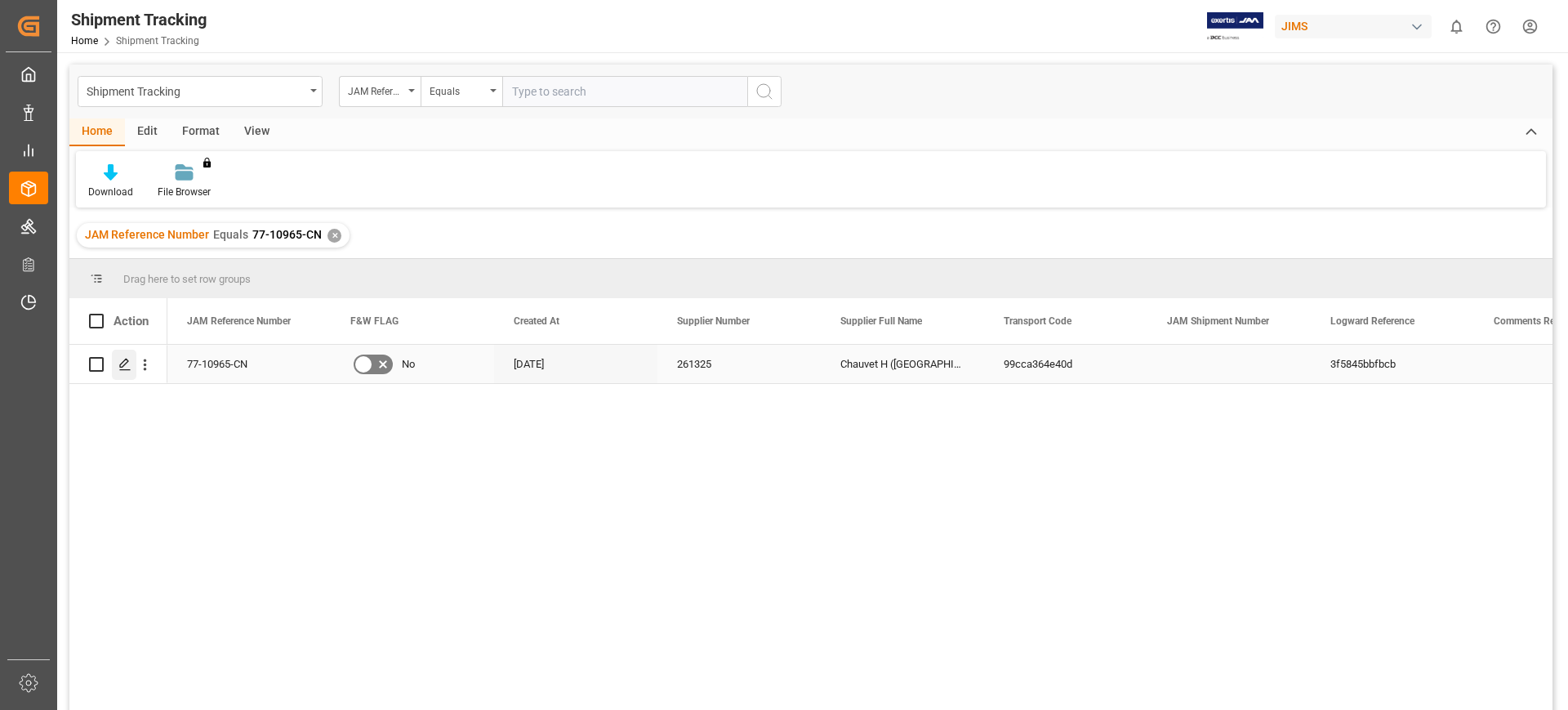
click at [120, 363] on icon "Press SPACE to select this row." at bounding box center [124, 363] width 13 height 13
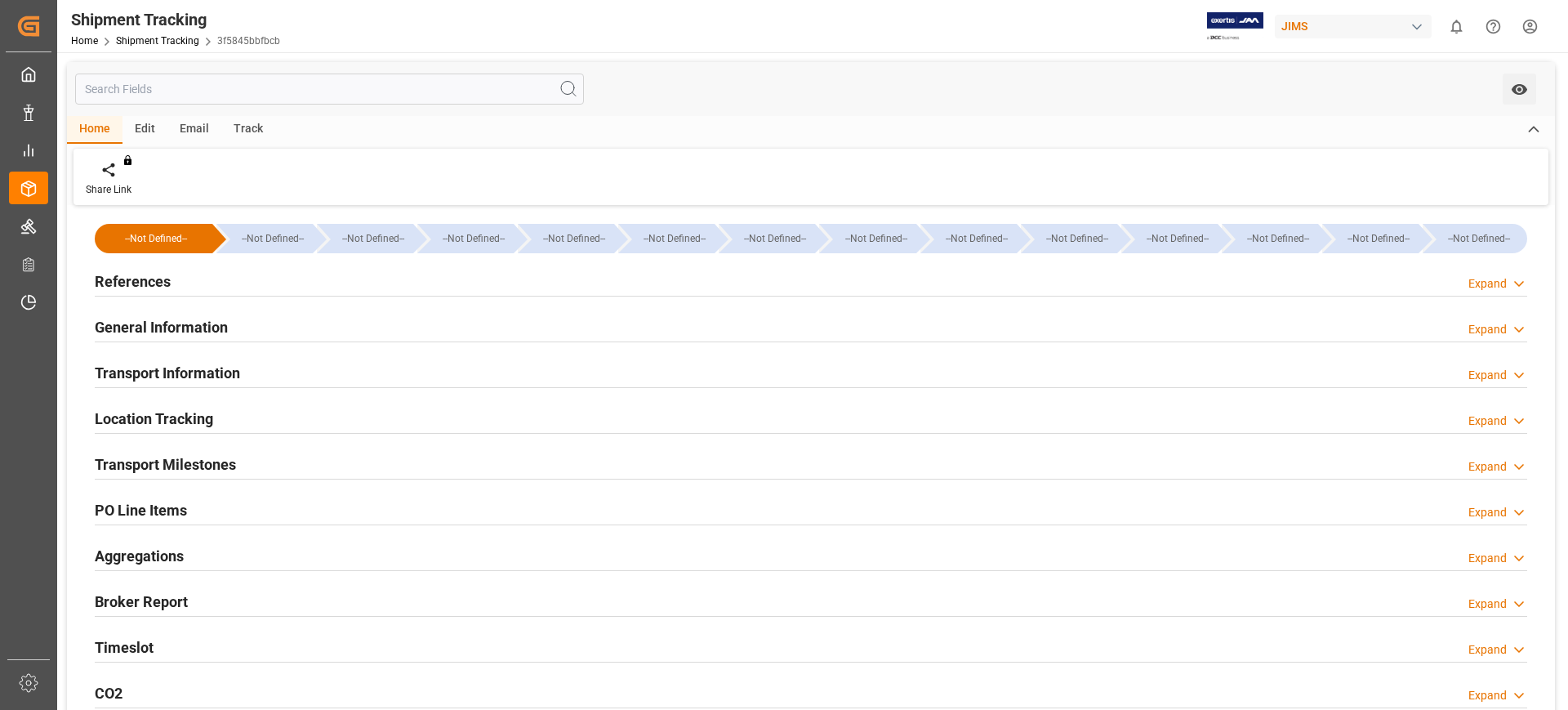
click at [124, 270] on h2 "References" at bounding box center [133, 281] width 76 height 22
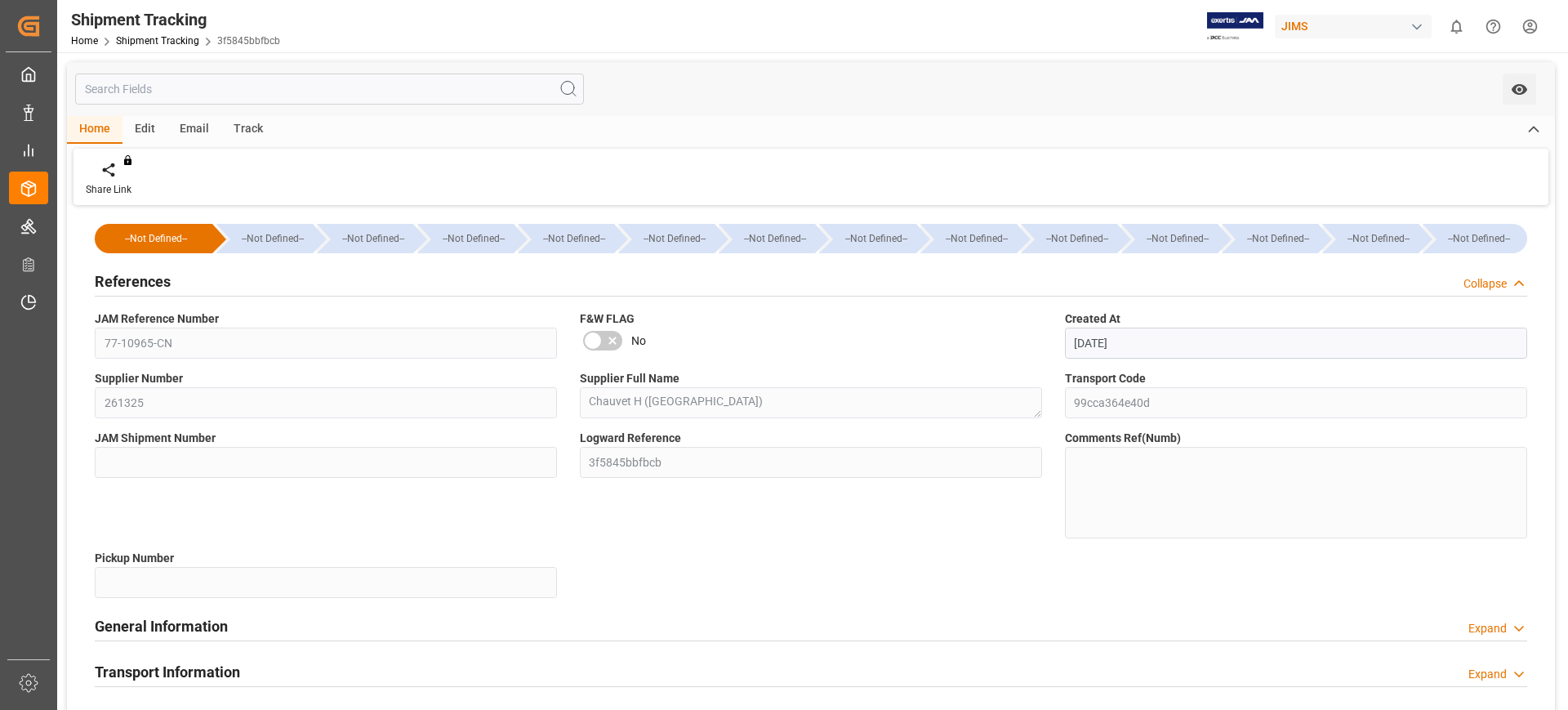
click at [124, 270] on h2 "References" at bounding box center [133, 281] width 76 height 22
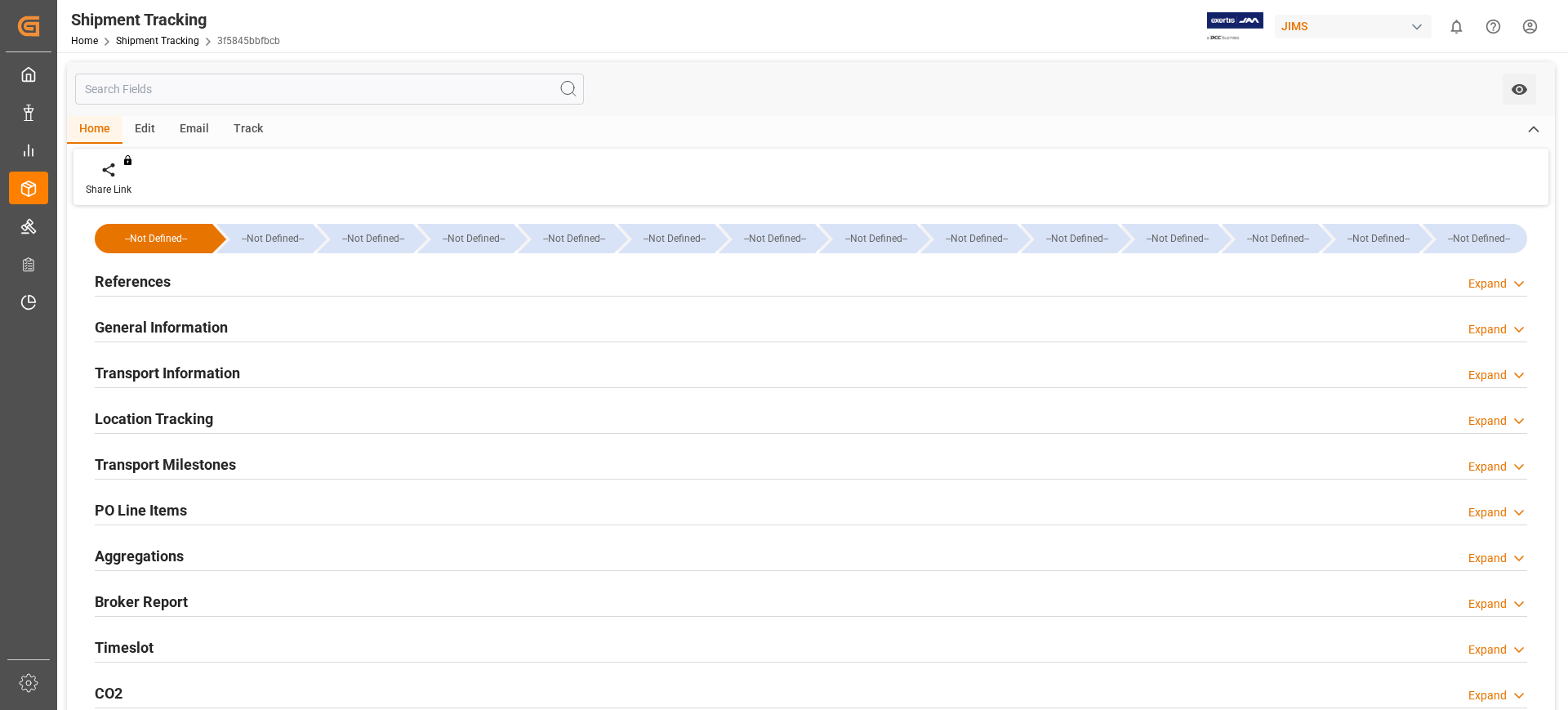
click at [164, 322] on h2 "General Information" at bounding box center [161, 327] width 133 height 22
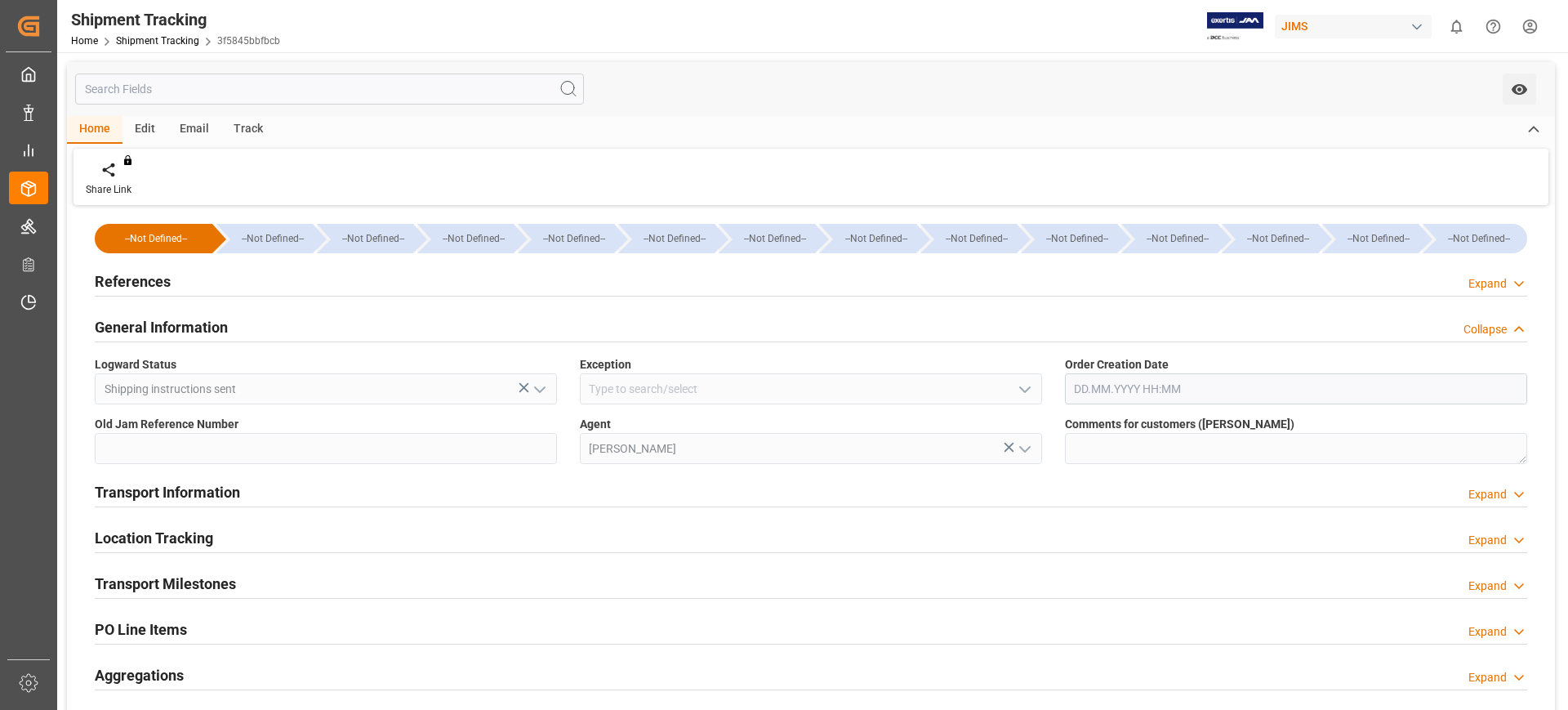
click at [164, 322] on h2 "General Information" at bounding box center [161, 327] width 133 height 22
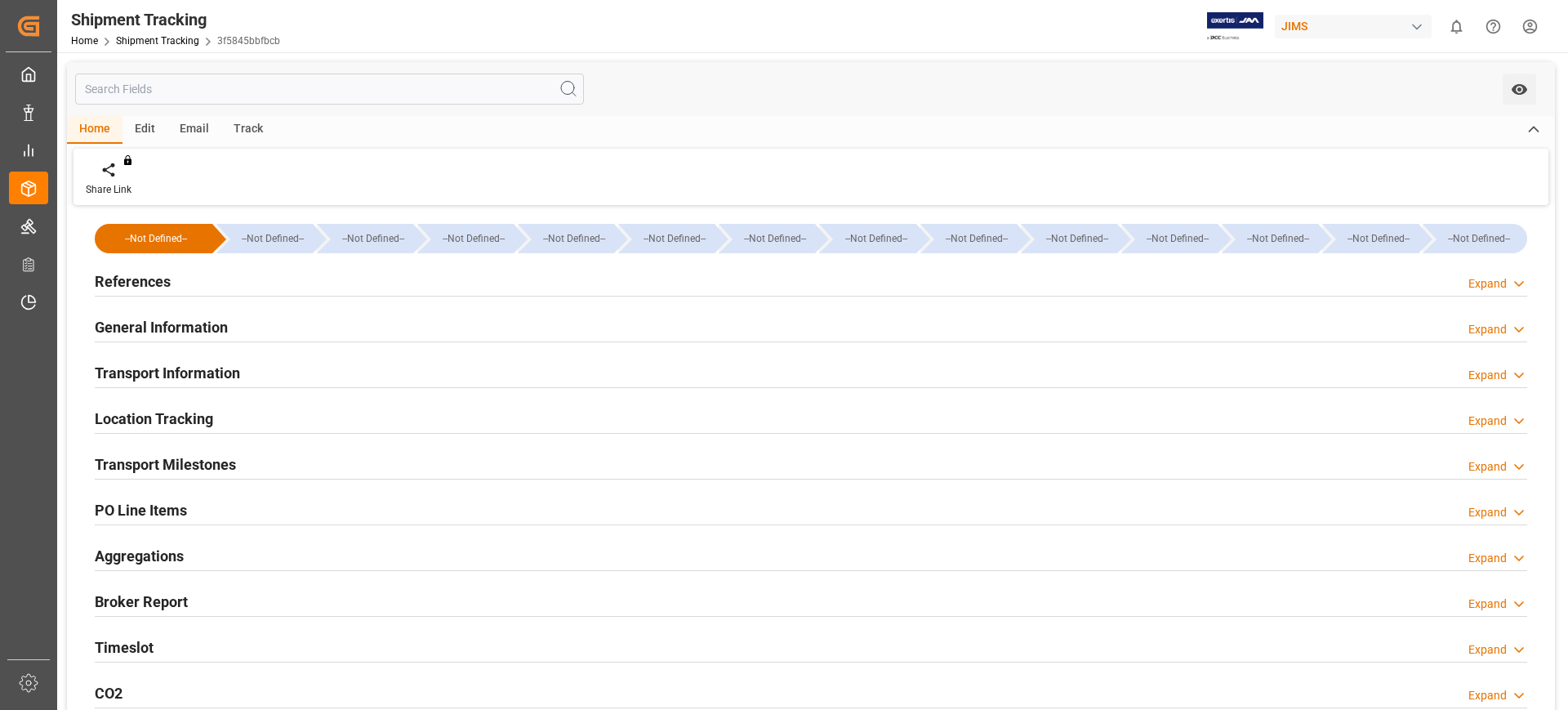
click at [174, 359] on div "Transport Information" at bounding box center [168, 372] width 146 height 31
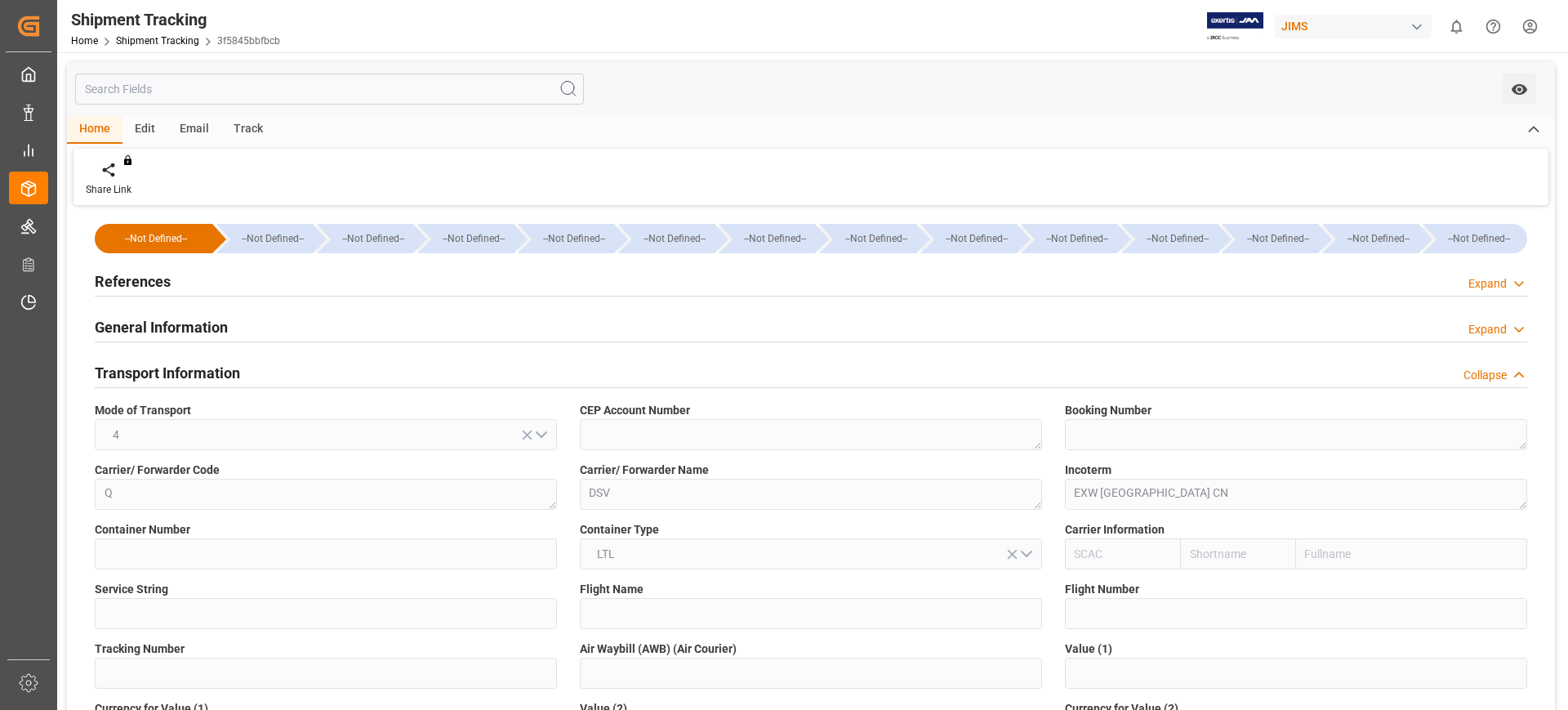
click at [174, 359] on div "Transport Information" at bounding box center [168, 372] width 146 height 31
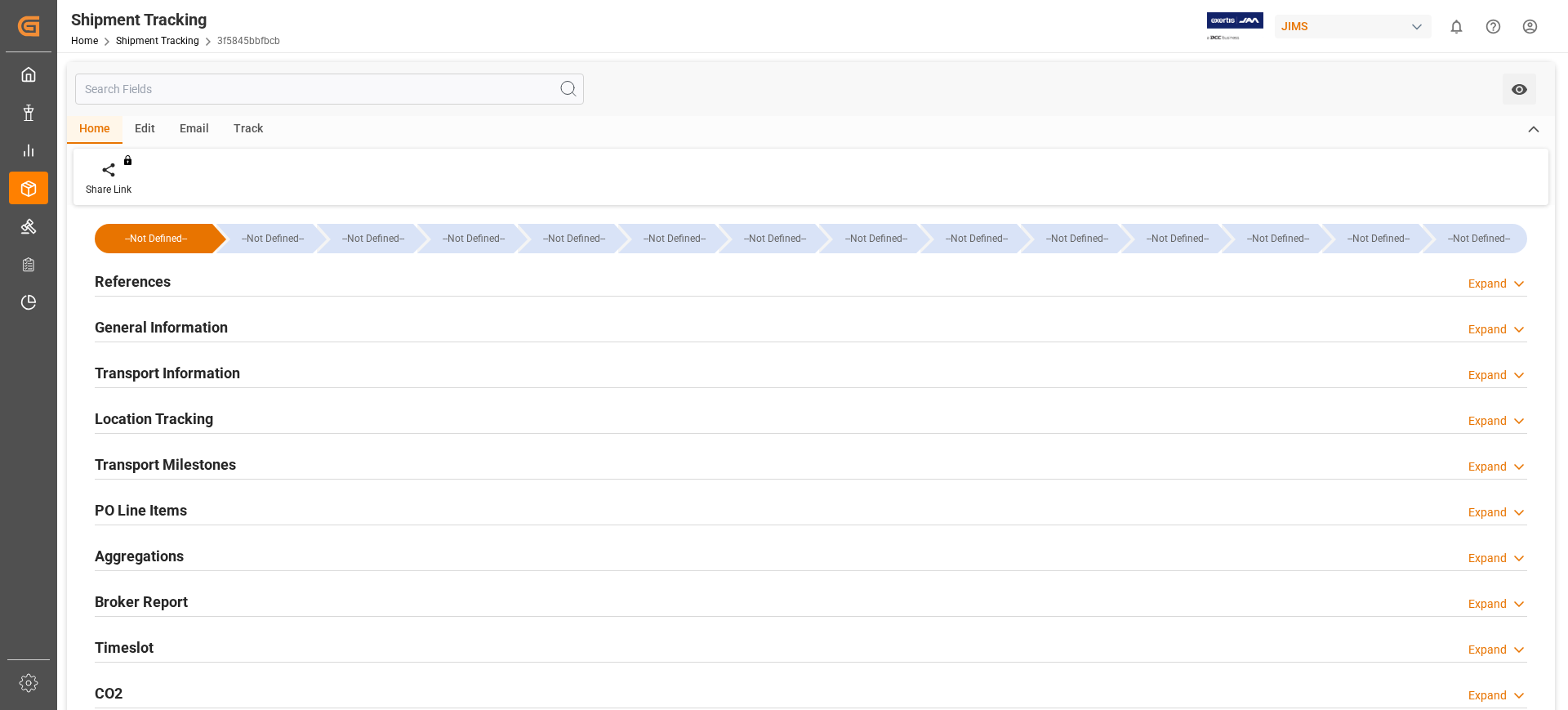
click at [180, 419] on h2 "Location Tracking" at bounding box center [154, 419] width 118 height 22
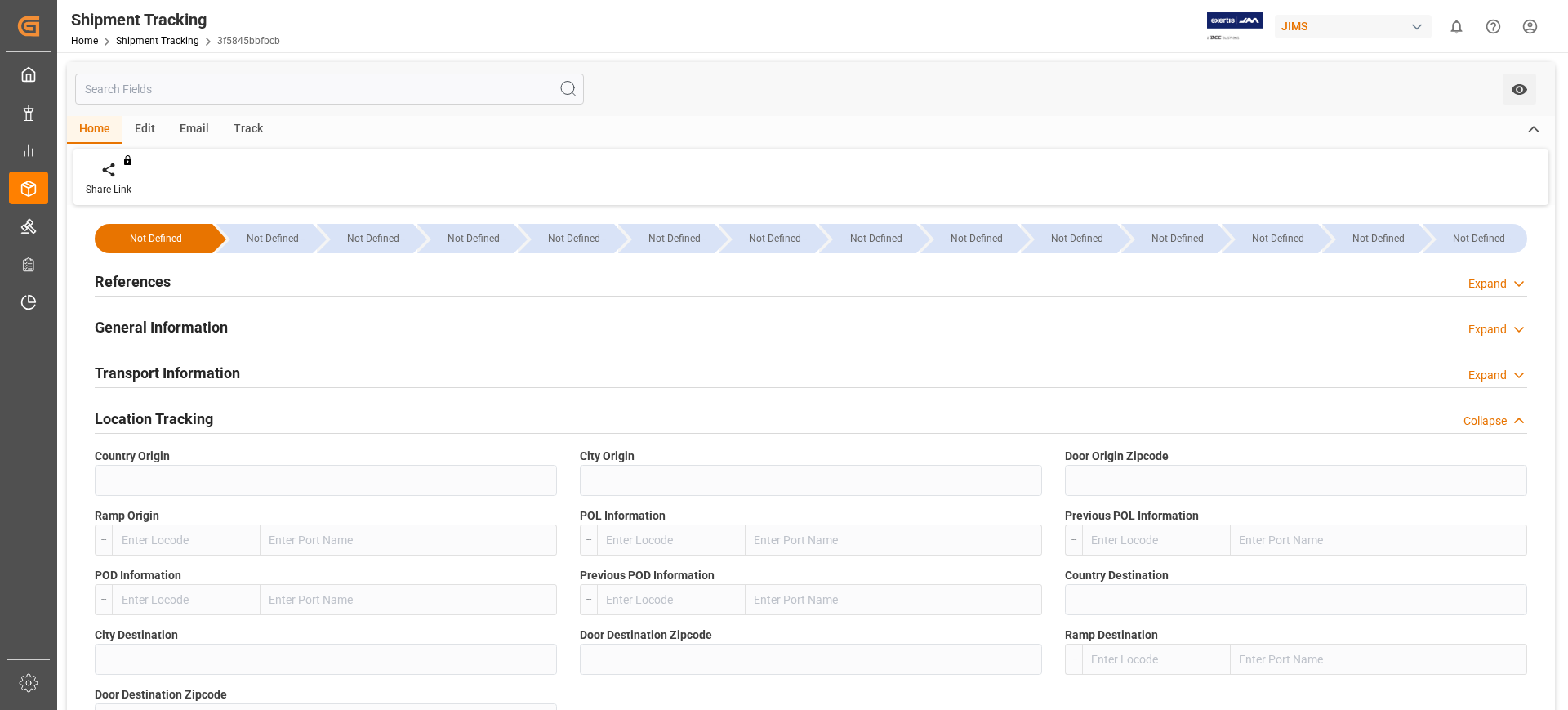
click at [180, 419] on h2 "Location Tracking" at bounding box center [154, 419] width 118 height 22
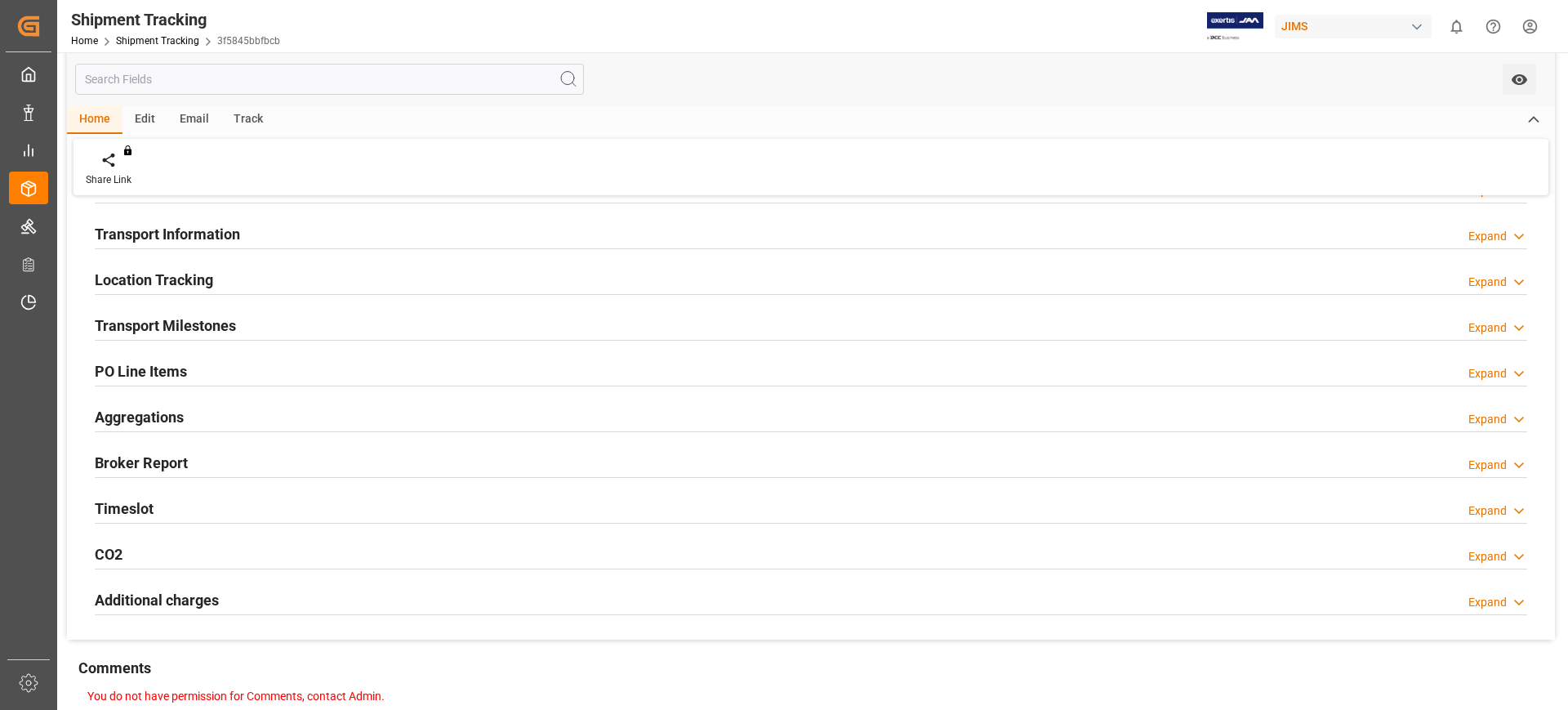
scroll to position [204, 0]
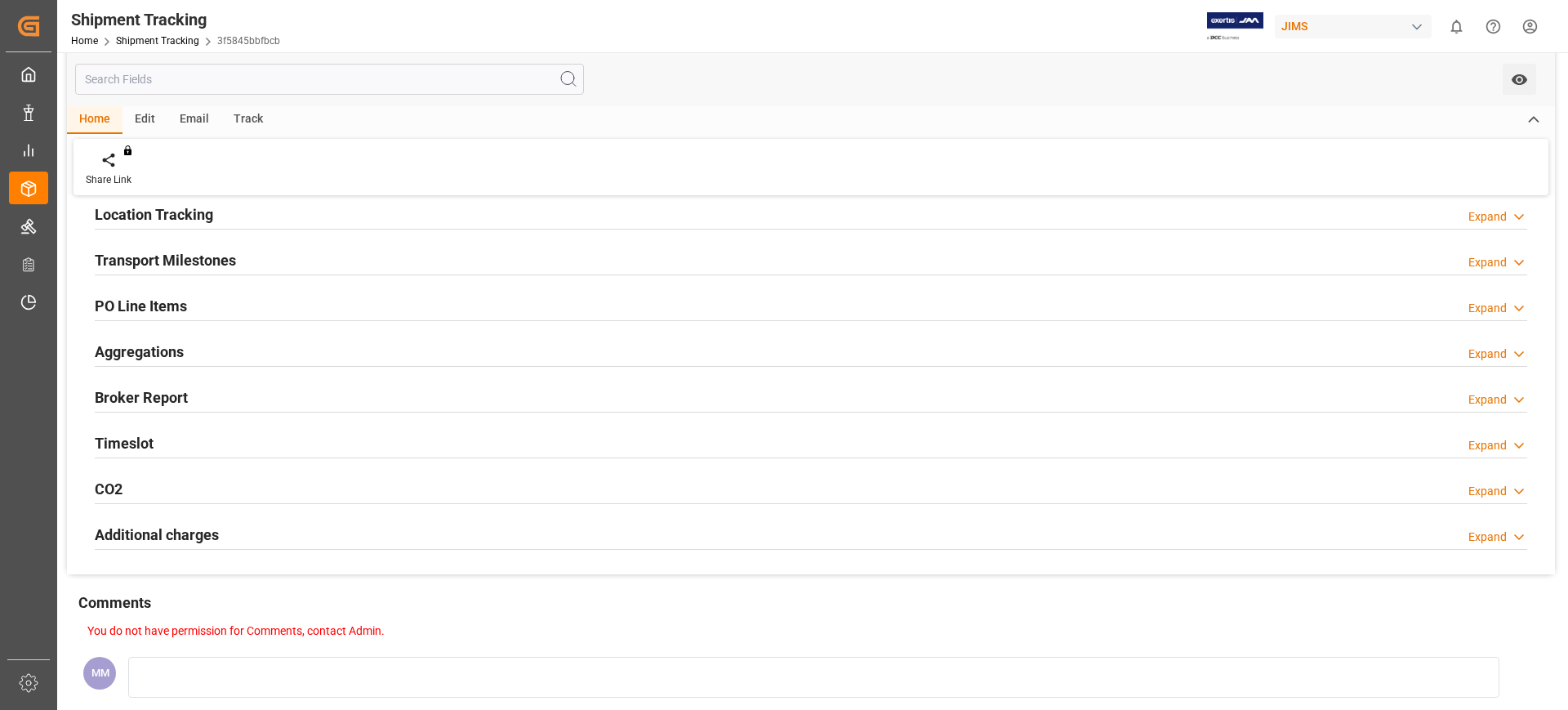
click at [191, 244] on div "Transport Milestones" at bounding box center [166, 259] width 142 height 31
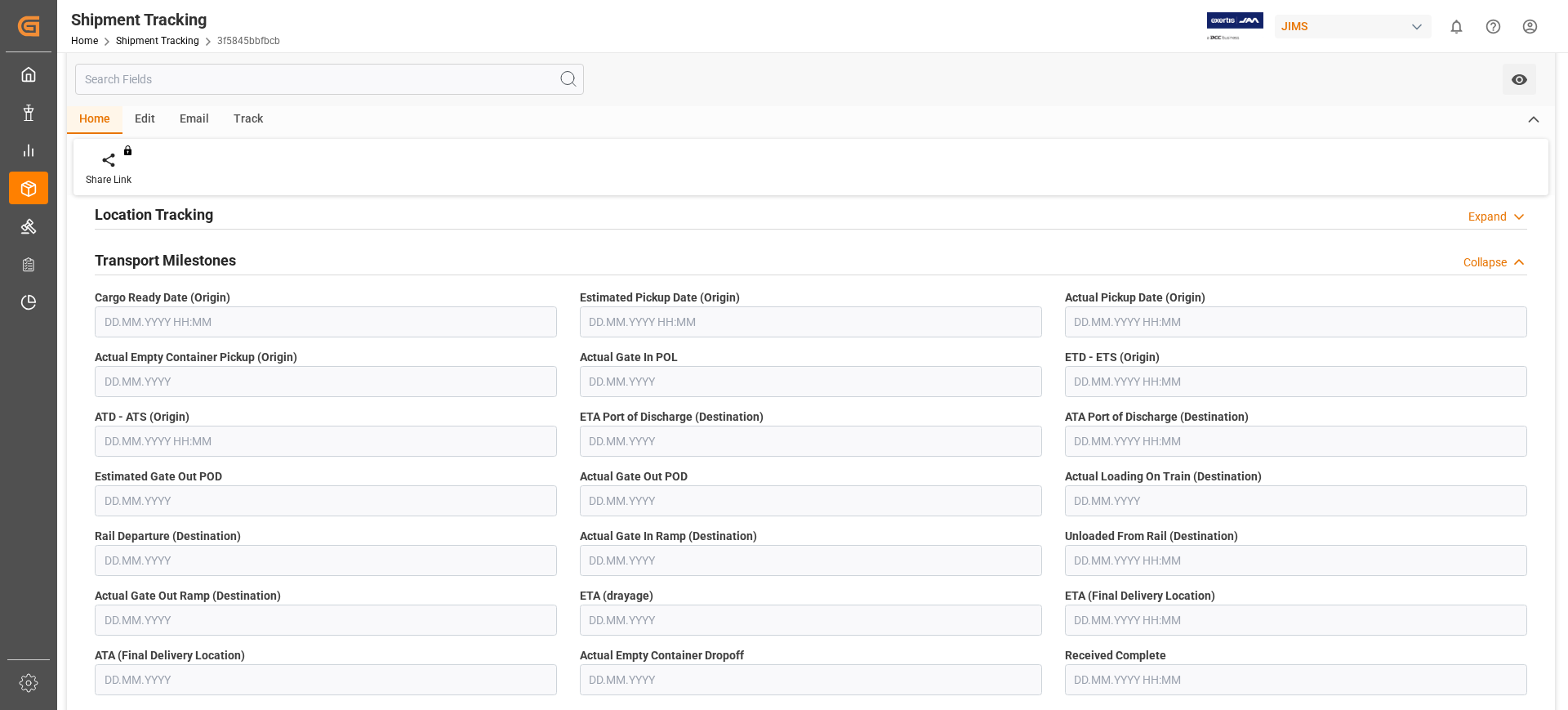
click at [191, 244] on div "Transport Milestones" at bounding box center [166, 259] width 142 height 31
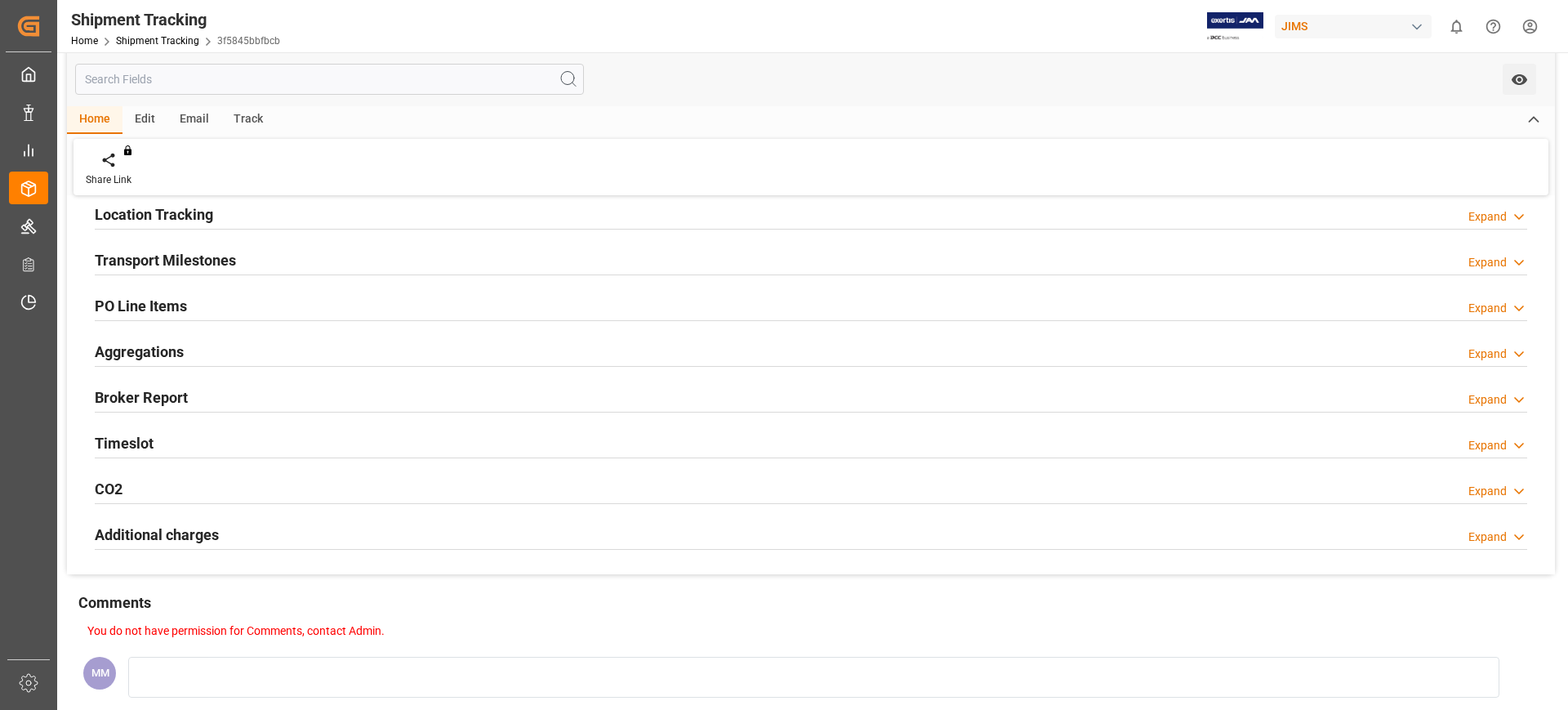
click at [154, 433] on div "Timeslot Expand" at bounding box center [811, 442] width 1432 height 31
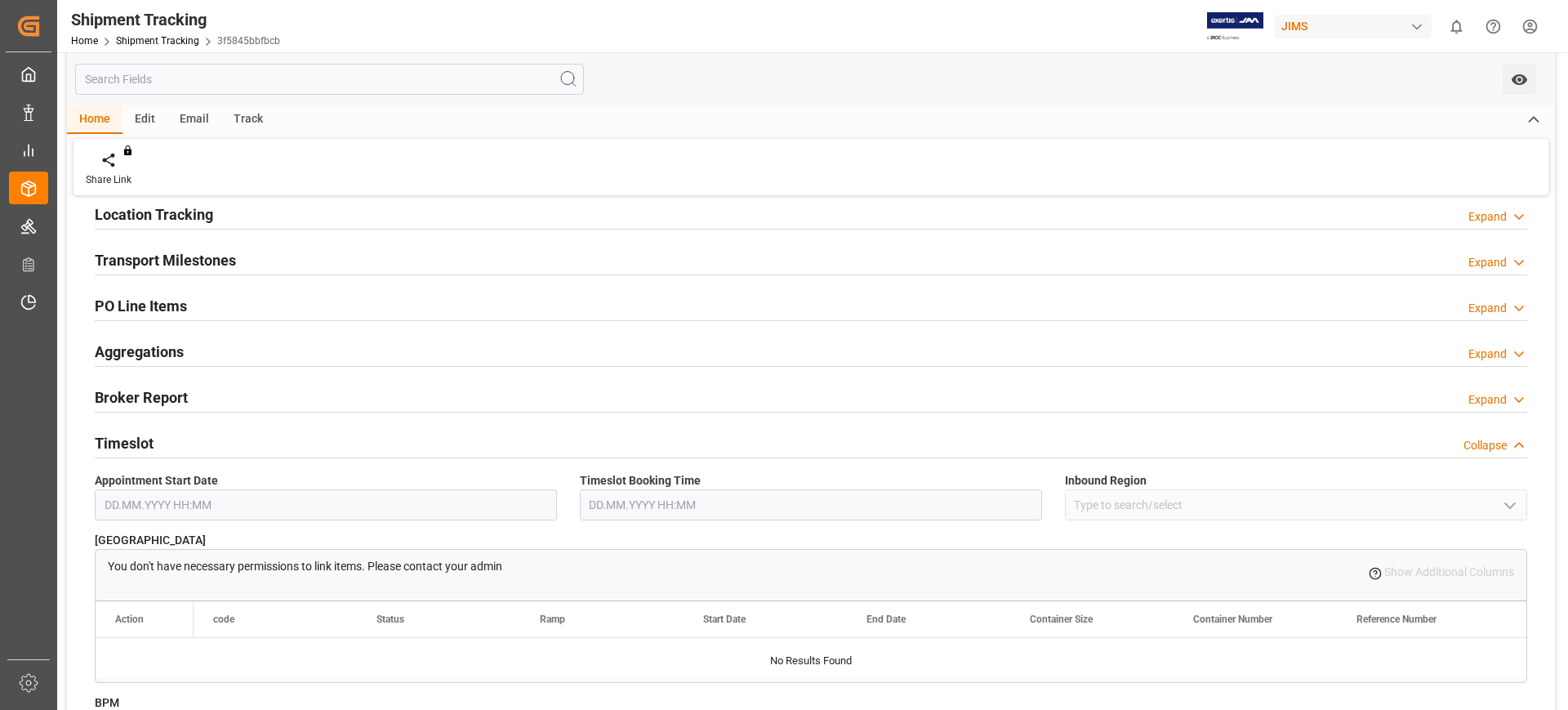
click at [154, 433] on div "Timeslot Collapse" at bounding box center [811, 442] width 1432 height 31
